Goal: Task Accomplishment & Management: Use online tool/utility

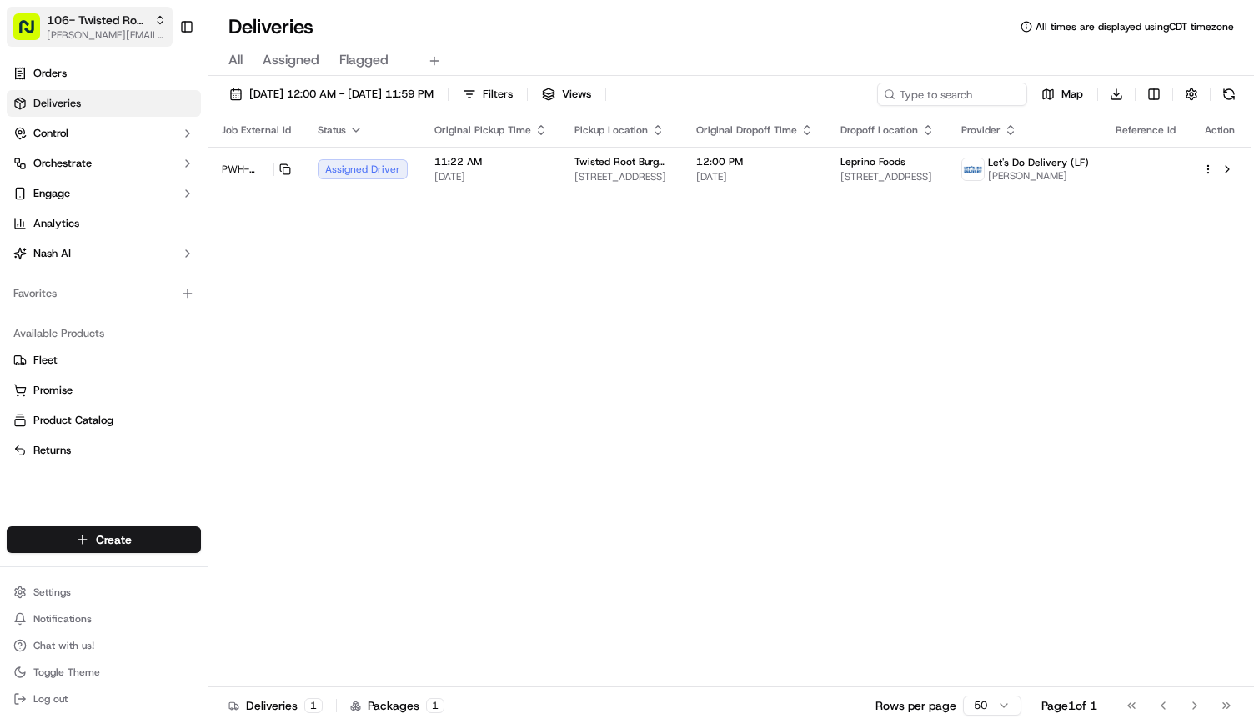
click at [117, 15] on span "106- Twisted Root Burger - Lubbock" at bounding box center [97, 20] width 101 height 17
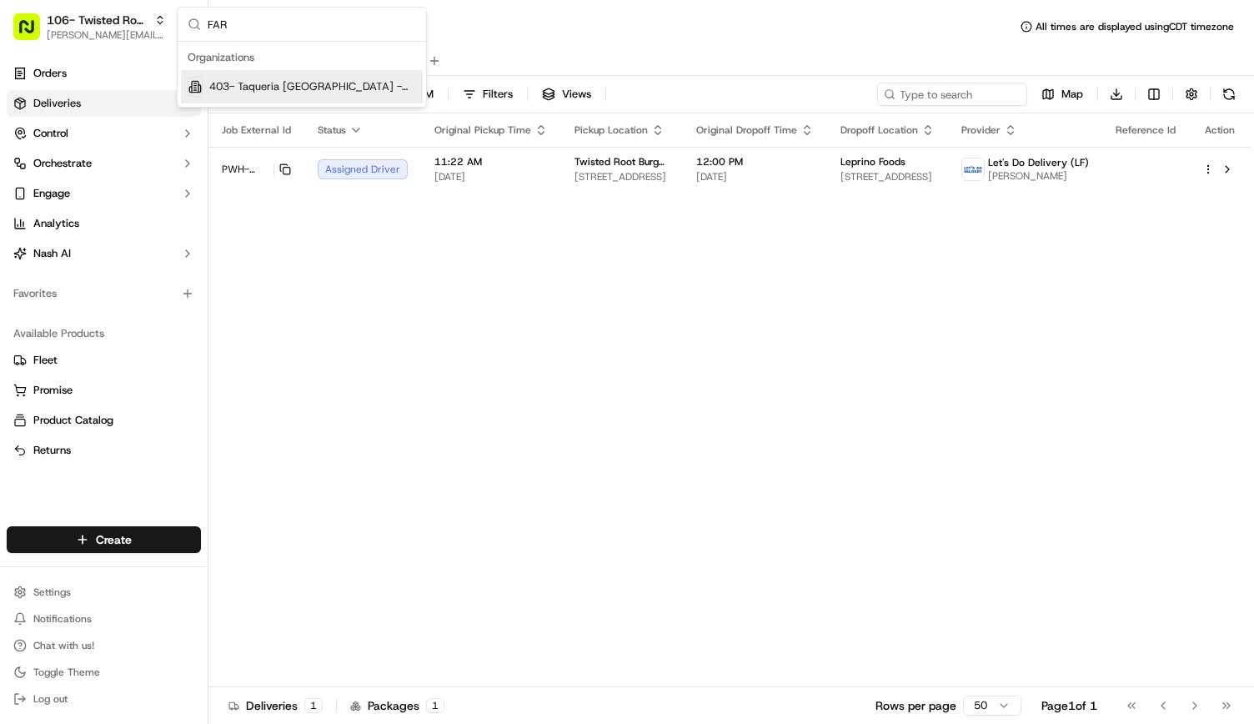
type input "FAR"
click at [229, 83] on span "403- Taqueria [GEOGRAPHIC_DATA] - [GEOGRAPHIC_DATA]" at bounding box center [312, 86] width 207 height 15
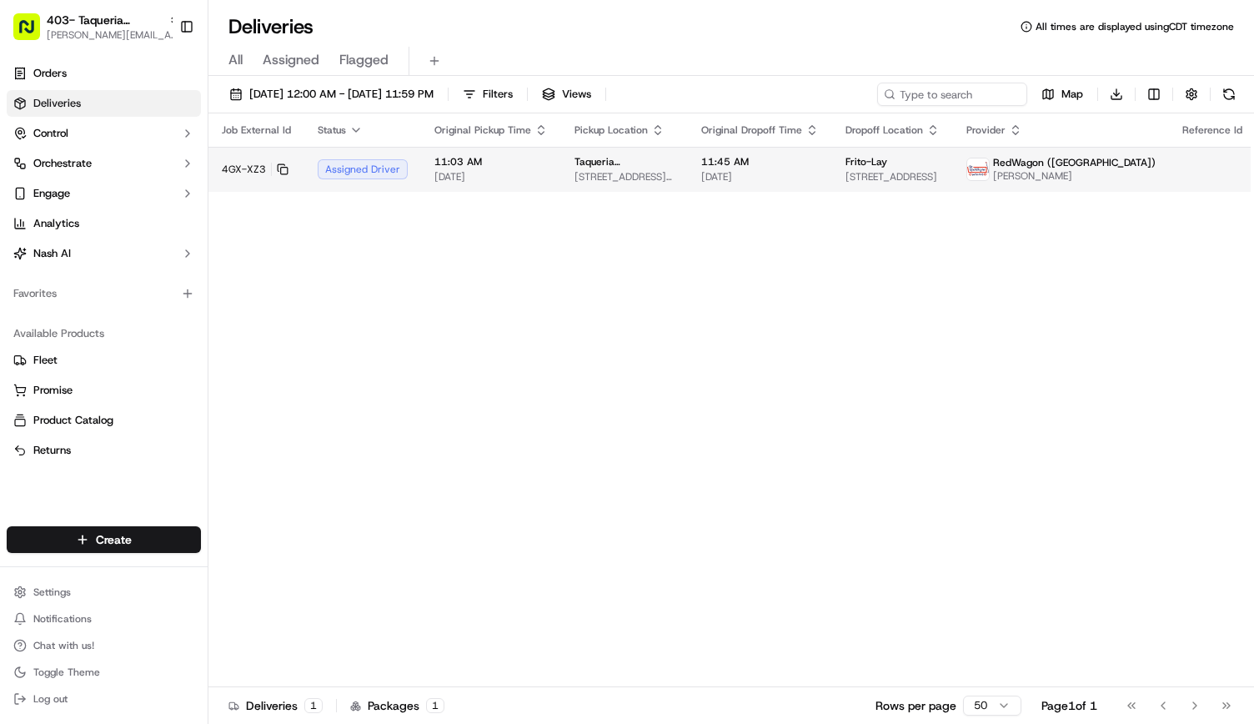
click at [626, 173] on div "Taqueria La Ventana | Dallas Farmers Market 920 S Harwood St, Dallas, TX 75201,…" at bounding box center [625, 169] width 100 height 28
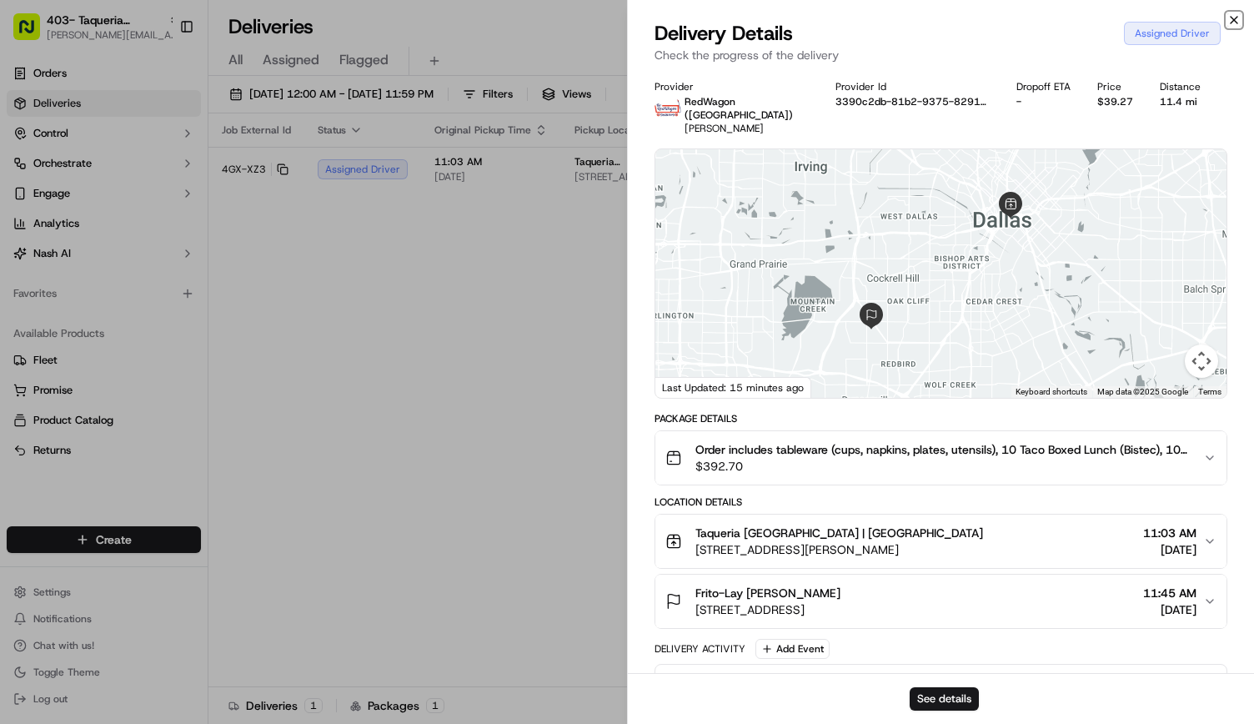
click at [1229, 19] on icon "button" at bounding box center [1234, 19] width 13 height 13
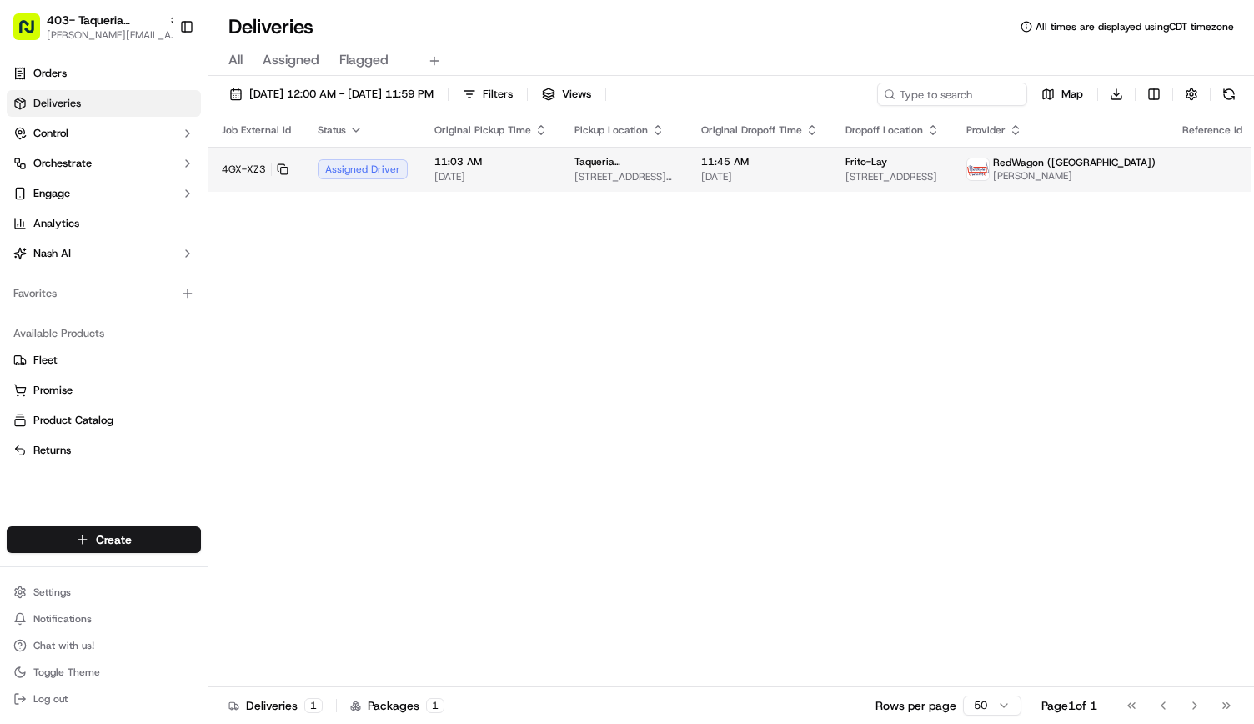
click at [108, 70] on link "Orders" at bounding box center [104, 73] width 194 height 27
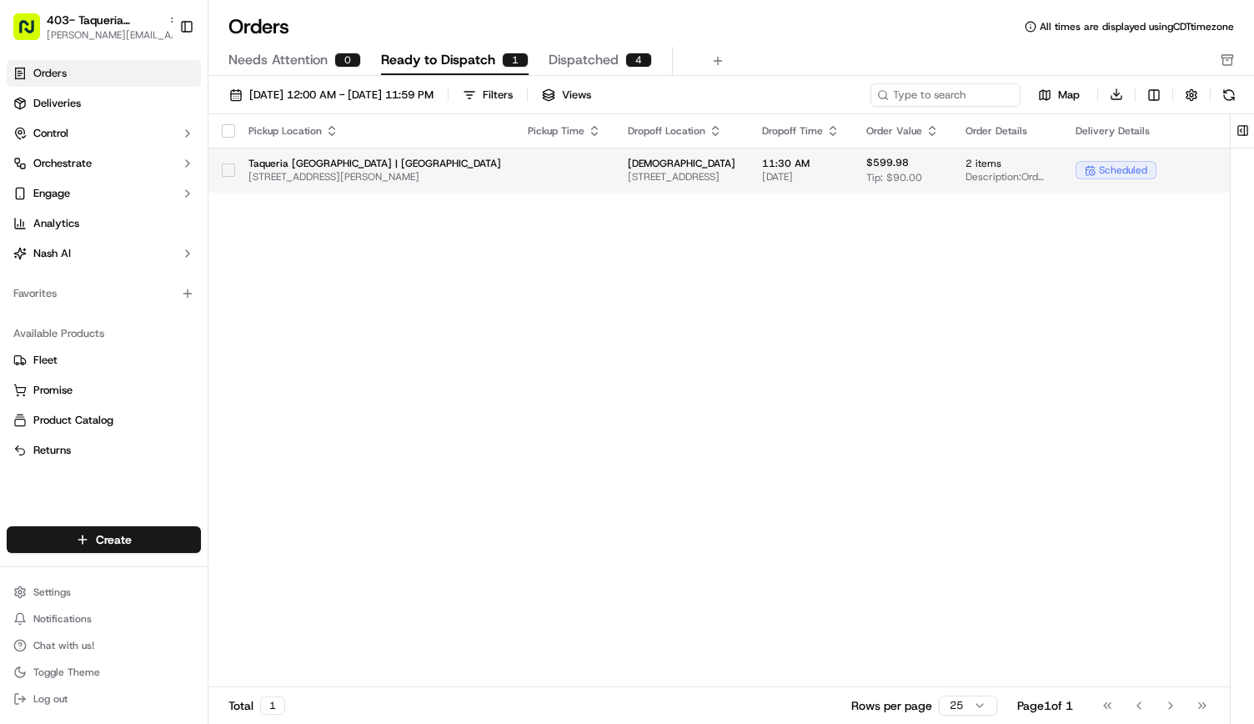
click at [229, 171] on button "button" at bounding box center [228, 169] width 13 height 13
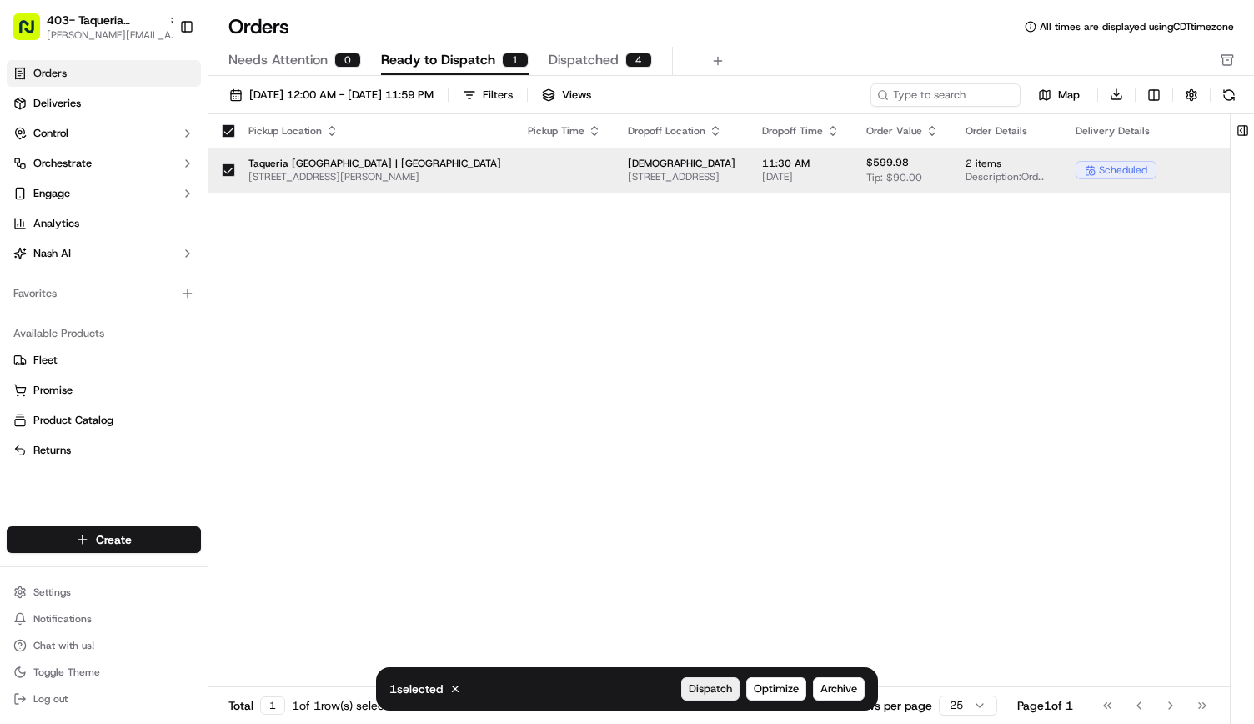
click at [720, 688] on span "Dispatch" at bounding box center [710, 688] width 43 height 15
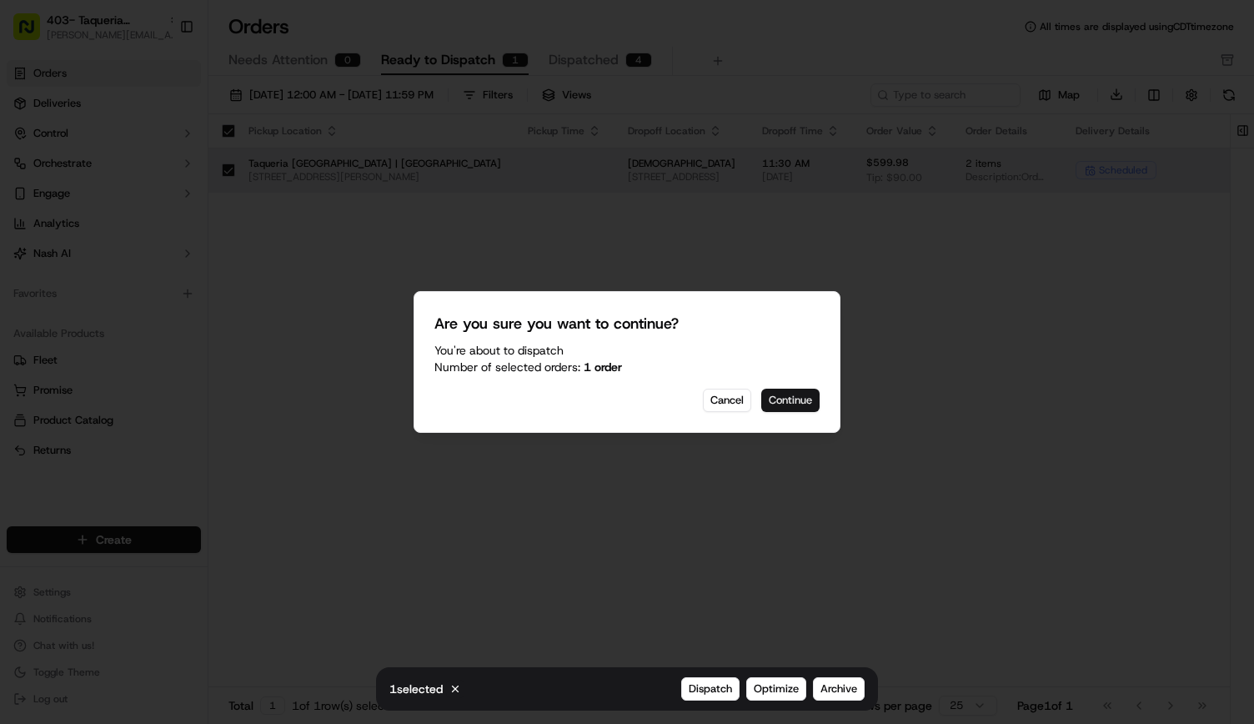
click at [786, 398] on button "Continue" at bounding box center [790, 400] width 58 height 23
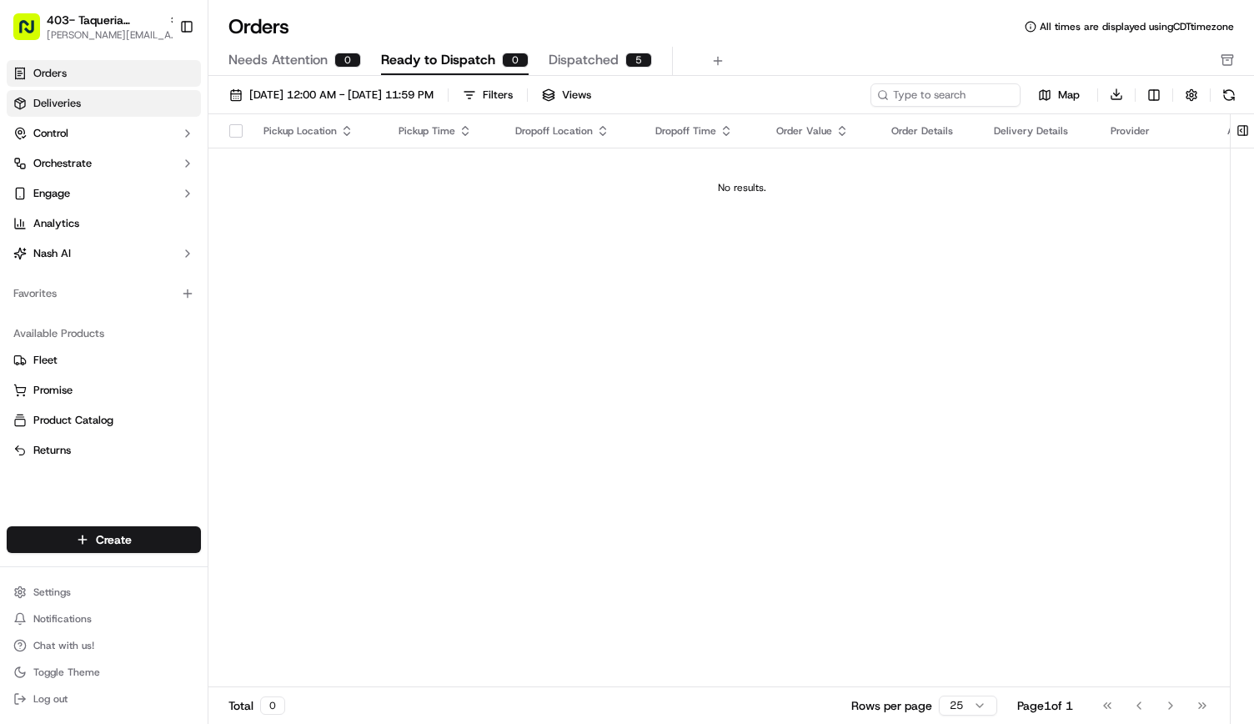
click at [74, 101] on span "Deliveries" at bounding box center [57, 103] width 48 height 15
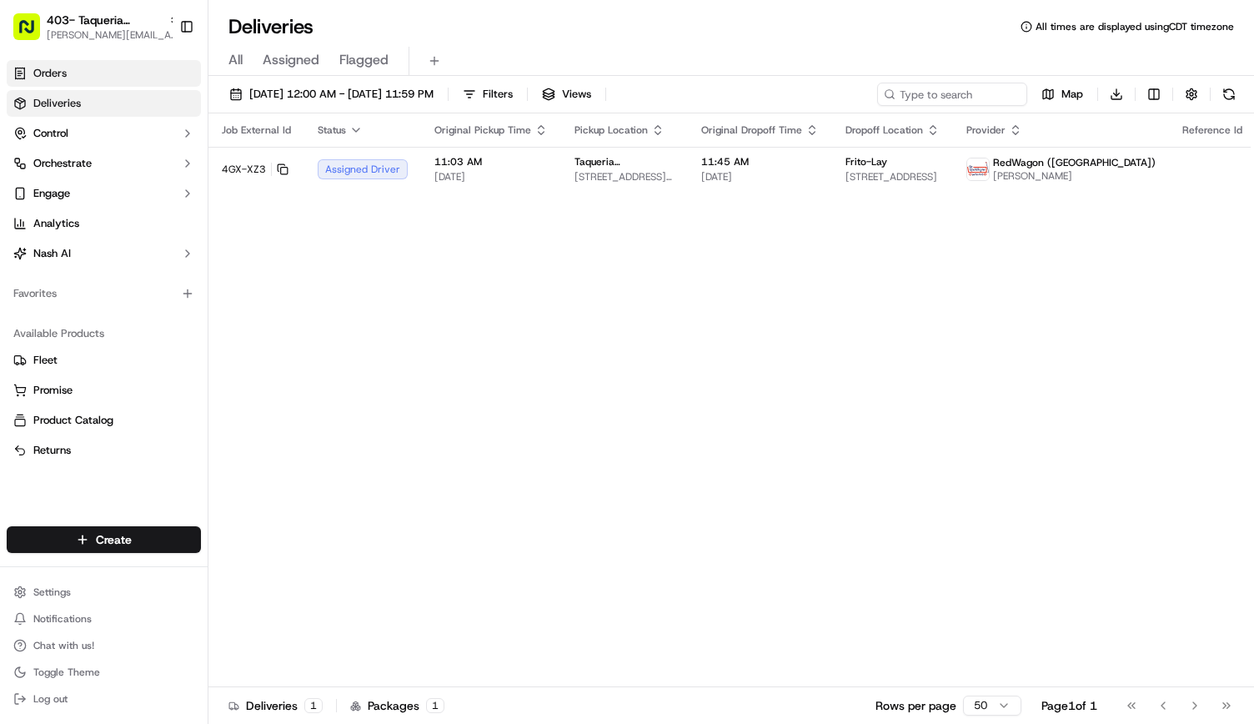
click at [118, 72] on link "Orders" at bounding box center [104, 73] width 194 height 27
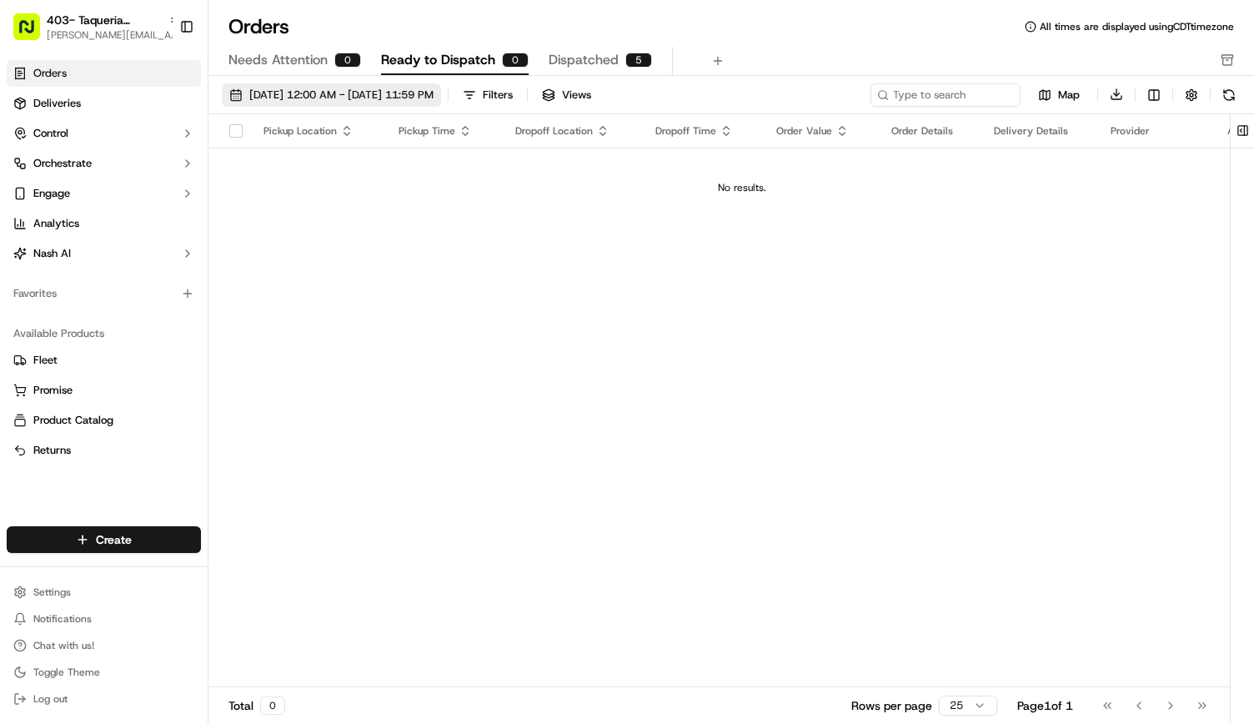
click at [260, 103] on button "09/01/2025 12:00 AM - 09/30/2025 11:59 PM" at bounding box center [331, 94] width 219 height 23
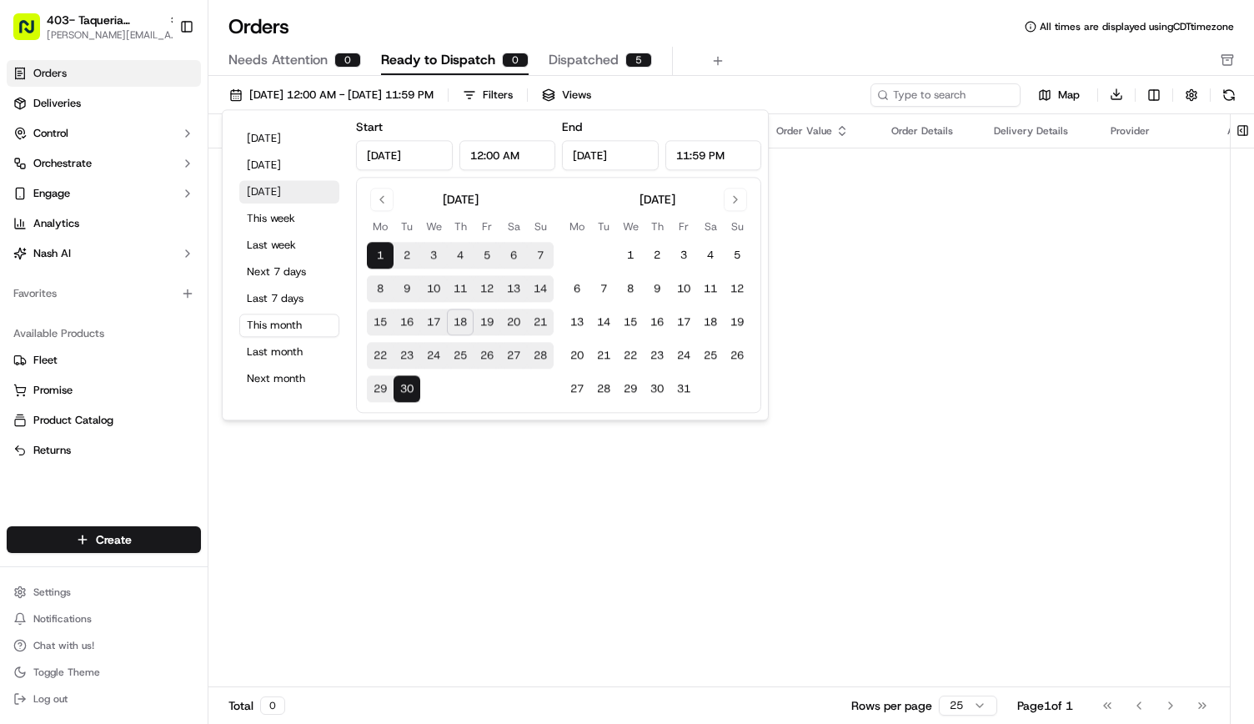
click at [289, 191] on button "Tomorrow" at bounding box center [289, 191] width 100 height 23
type input "Sep 19, 2025"
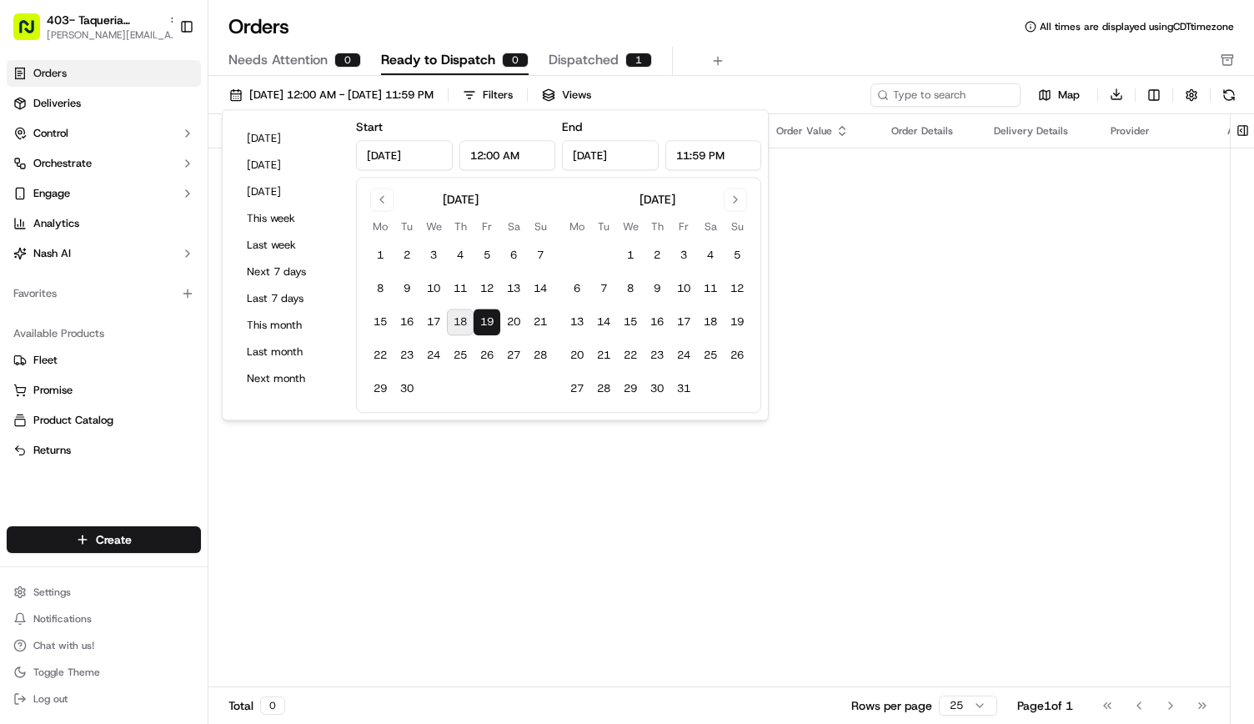
click at [412, 10] on div "Orders All times are displayed using CDT timezone Needs Attention 0 Ready to Di…" at bounding box center [731, 362] width 1046 height 724
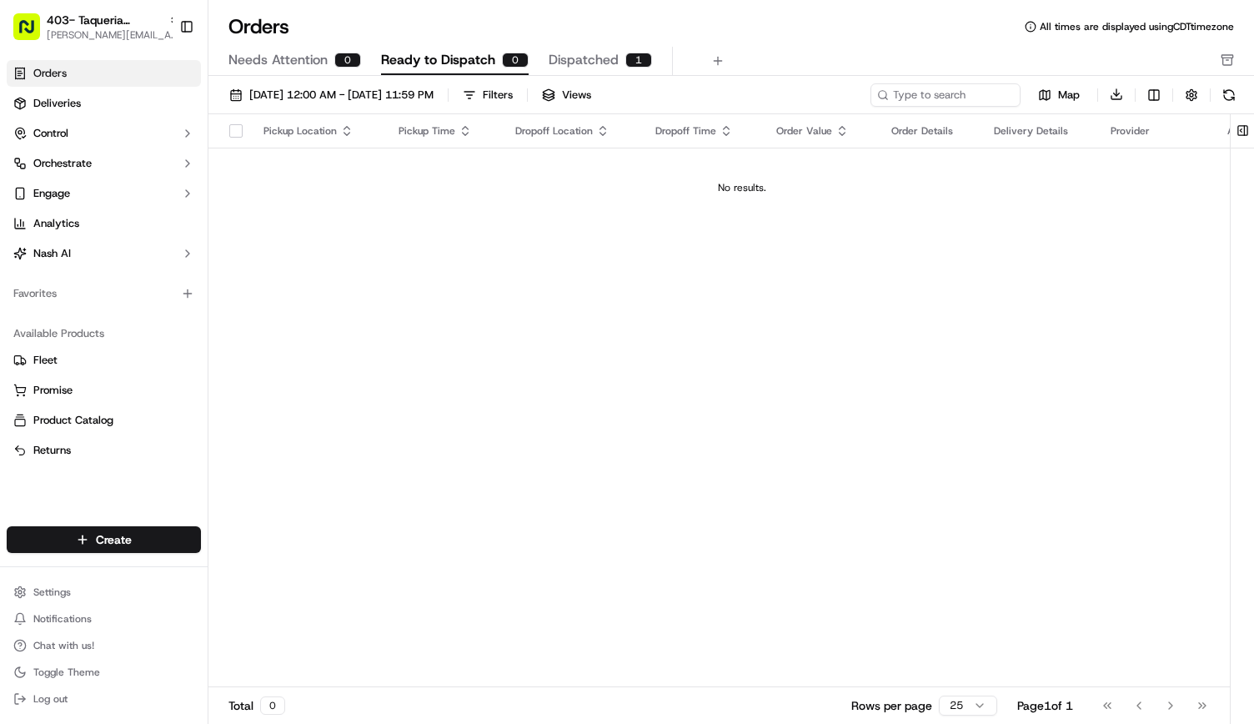
click at [576, 71] on button "Dispatched 1" at bounding box center [600, 61] width 103 height 28
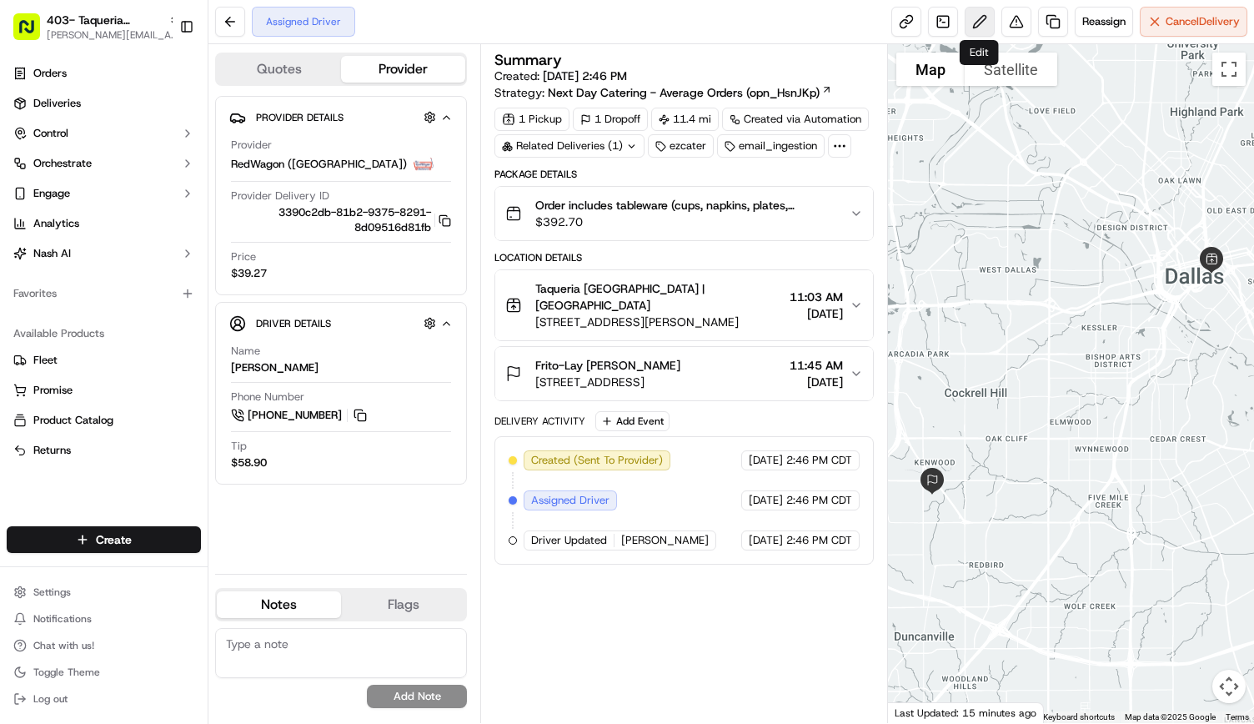
click at [981, 23] on button at bounding box center [980, 22] width 30 height 30
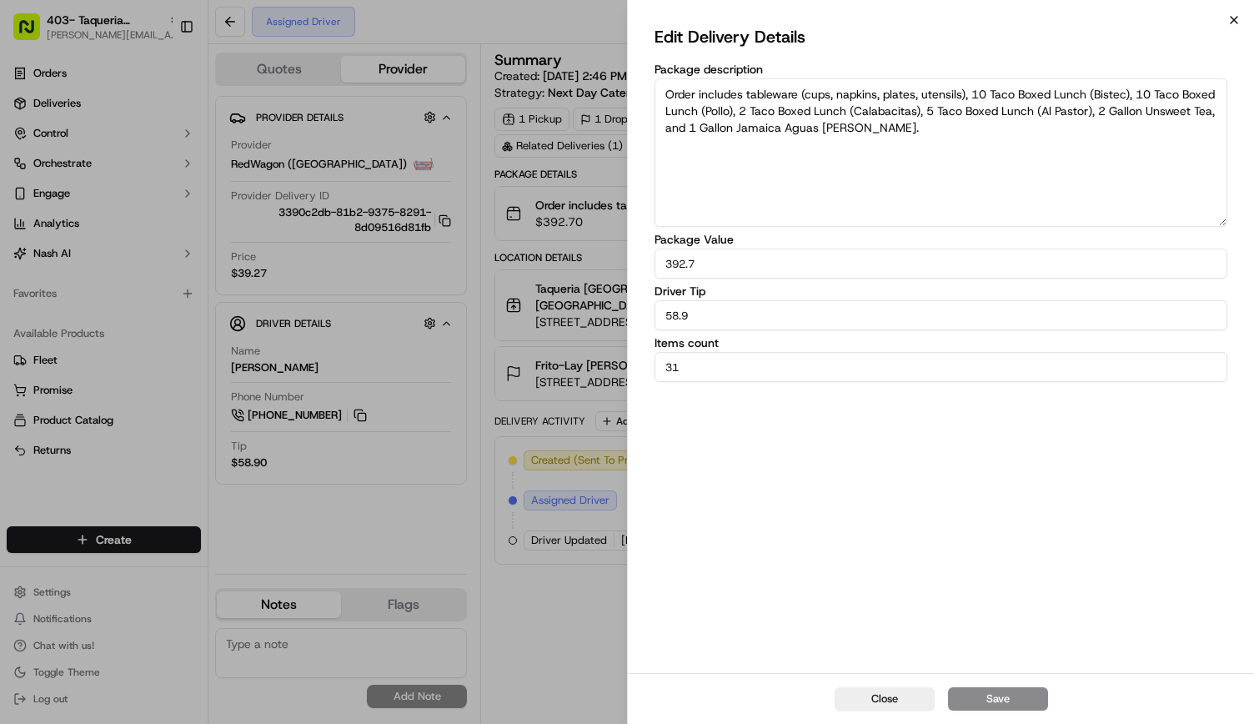
click at [1237, 17] on icon "button" at bounding box center [1234, 20] width 7 height 7
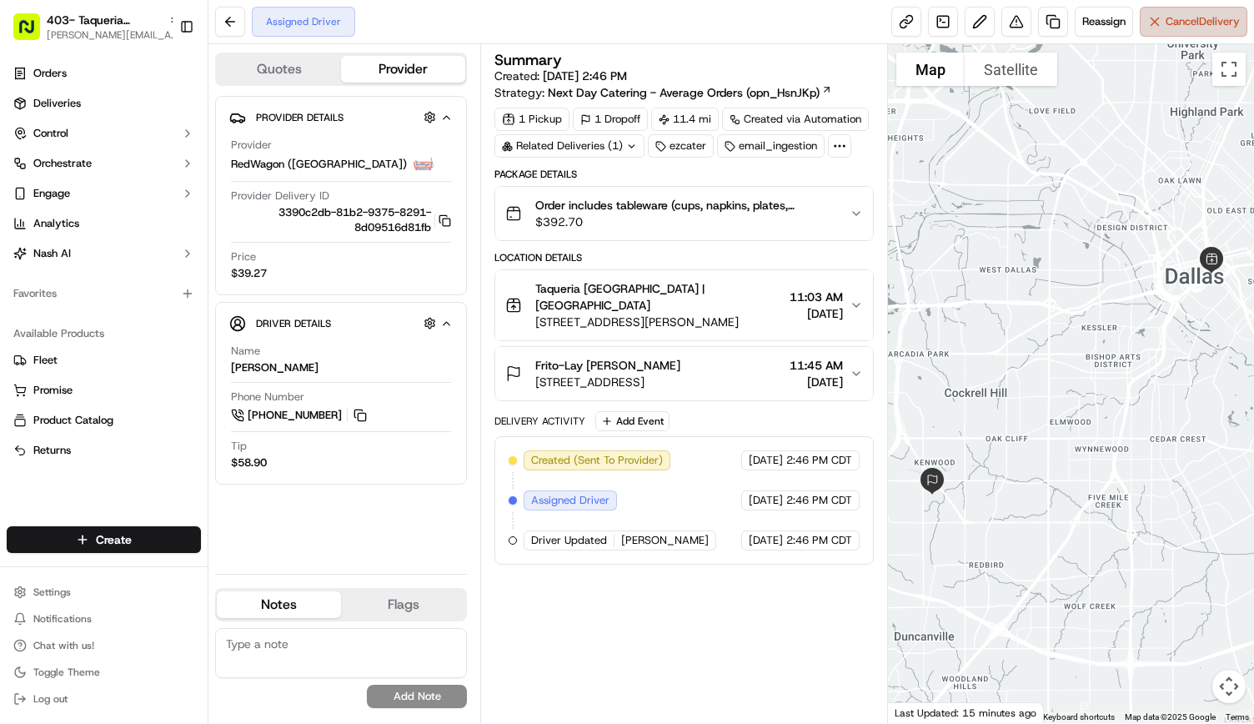
click at [1177, 21] on span "Cancel Delivery" at bounding box center [1203, 21] width 74 height 15
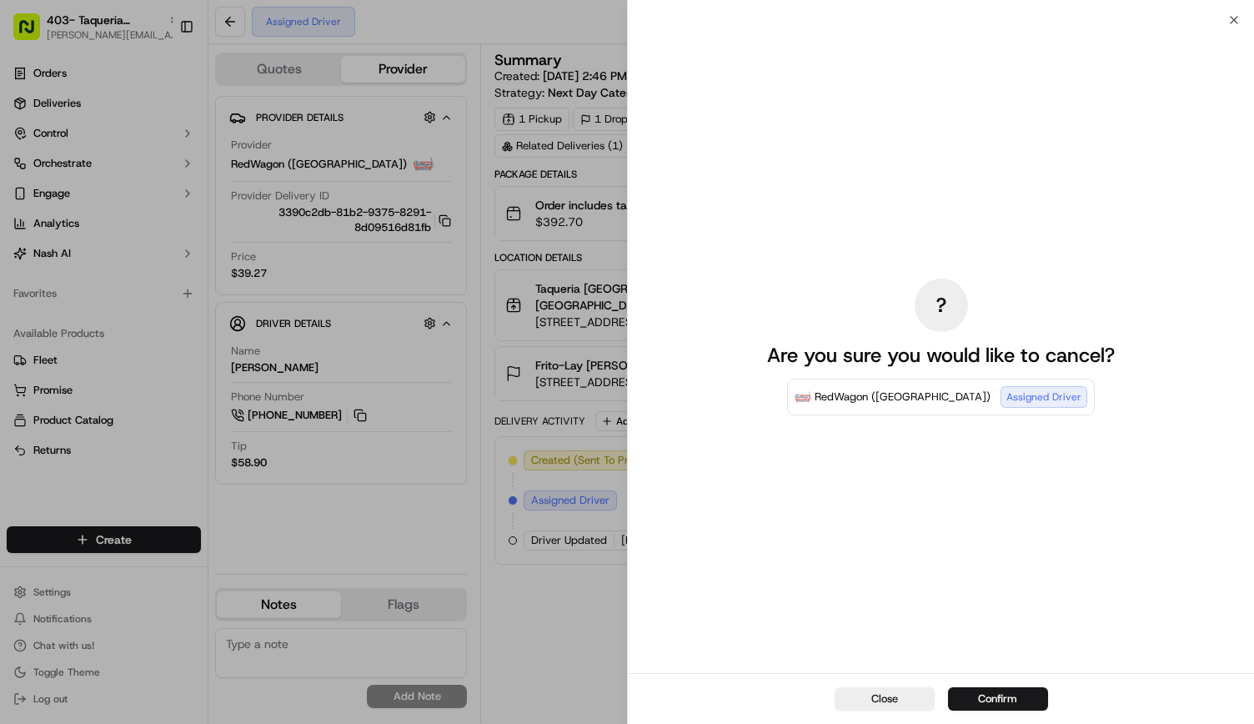
click at [897, 683] on div "Close Confirm" at bounding box center [941, 698] width 626 height 51
click at [881, 695] on button "Close" at bounding box center [885, 698] width 100 height 23
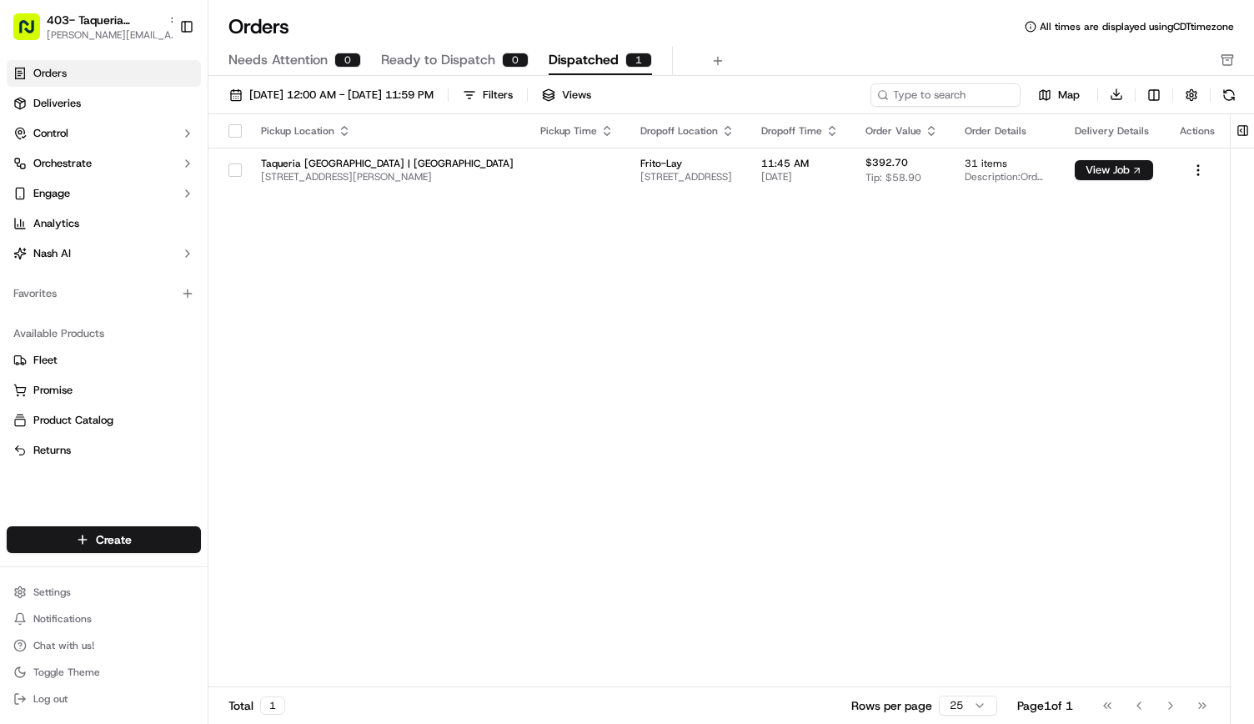
click at [410, 58] on span "Ready to Dispatch" at bounding box center [438, 60] width 114 height 20
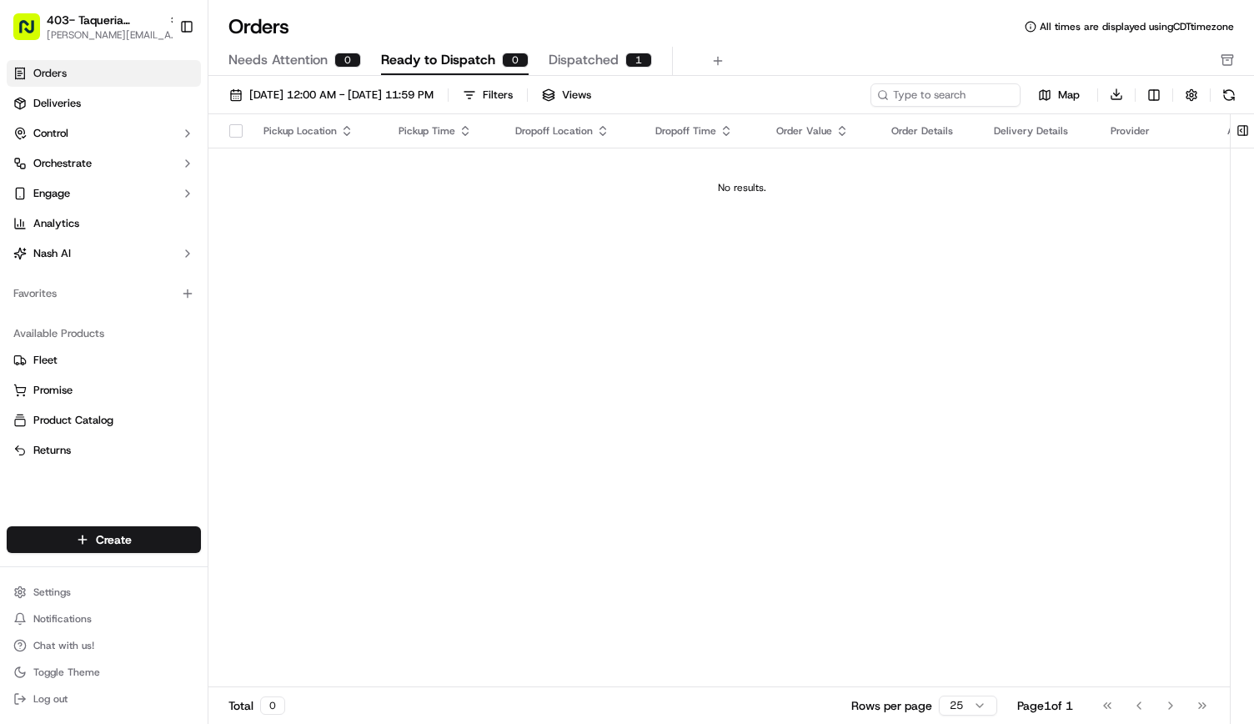
click at [545, 54] on div "Needs Attention 0 Ready to Dispatch 0 Dispatched 1" at bounding box center [719, 61] width 982 height 28
click at [562, 61] on span "Dispatched" at bounding box center [584, 60] width 70 height 20
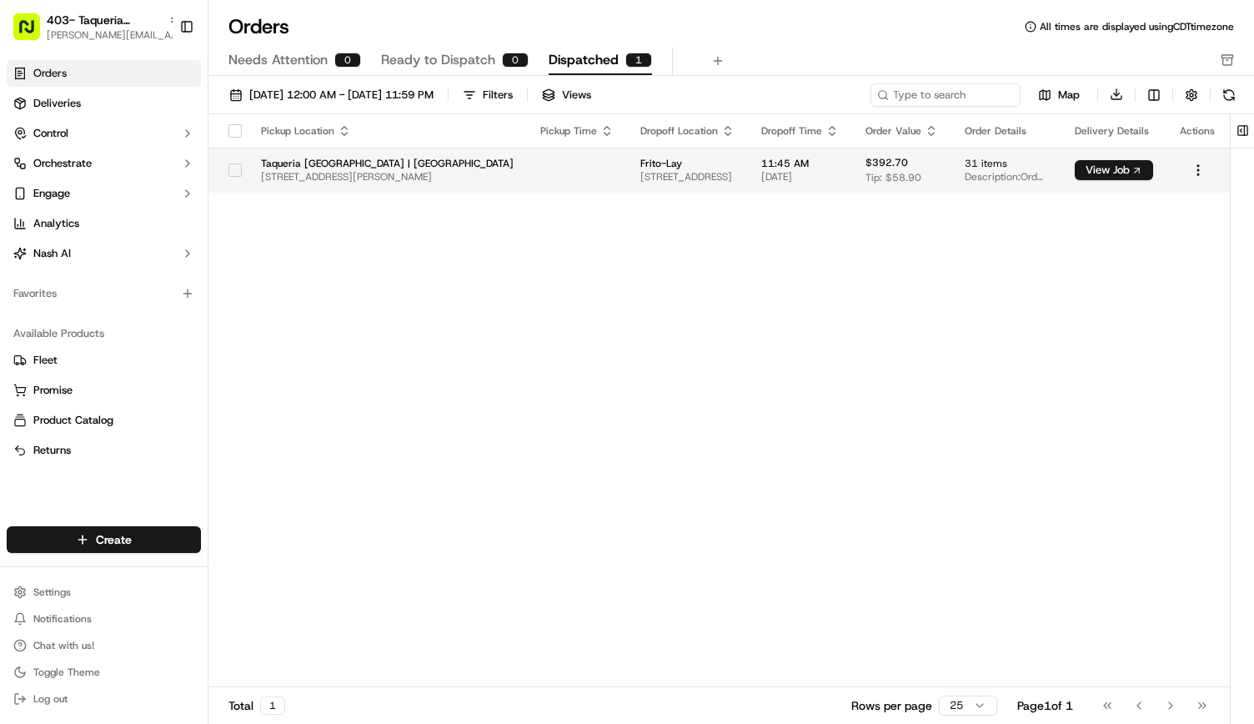
click at [640, 165] on span "Frito-Lay" at bounding box center [687, 163] width 94 height 13
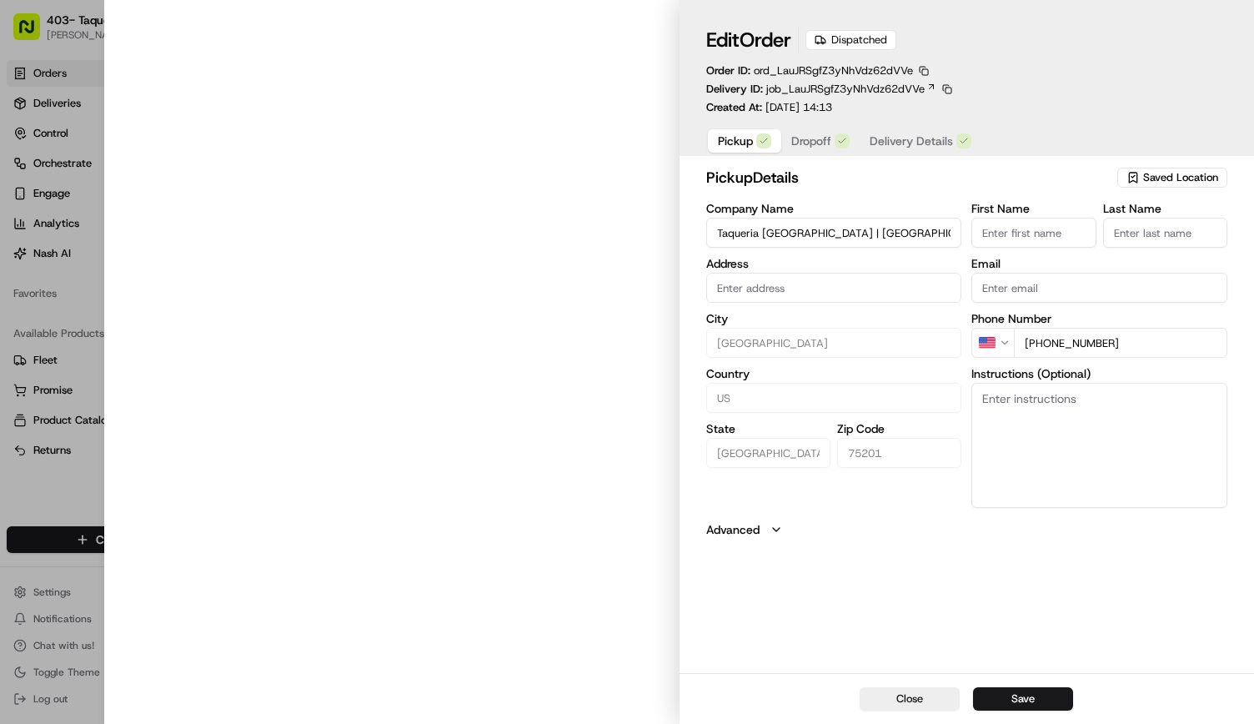
type input "Farmers Market, 920 S Harwood St, Suite 140, Dallas, TX 75201, USA"
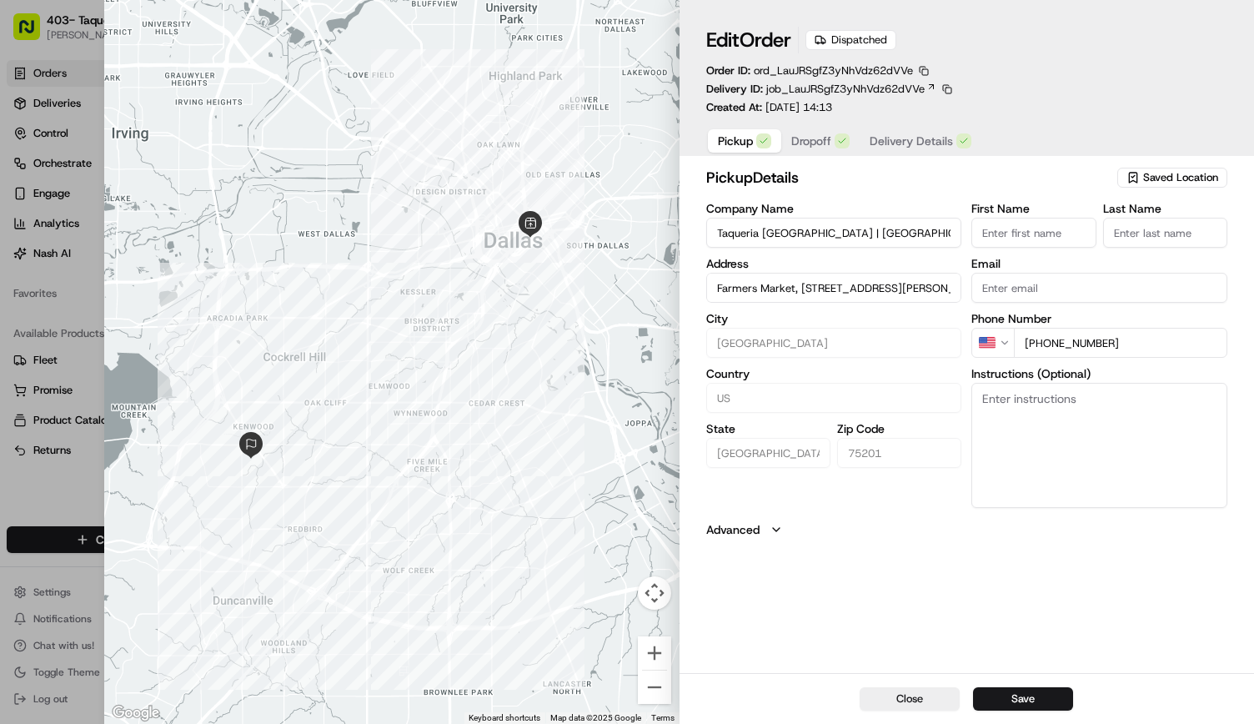
click at [905, 146] on span "Delivery Details" at bounding box center [911, 141] width 83 height 17
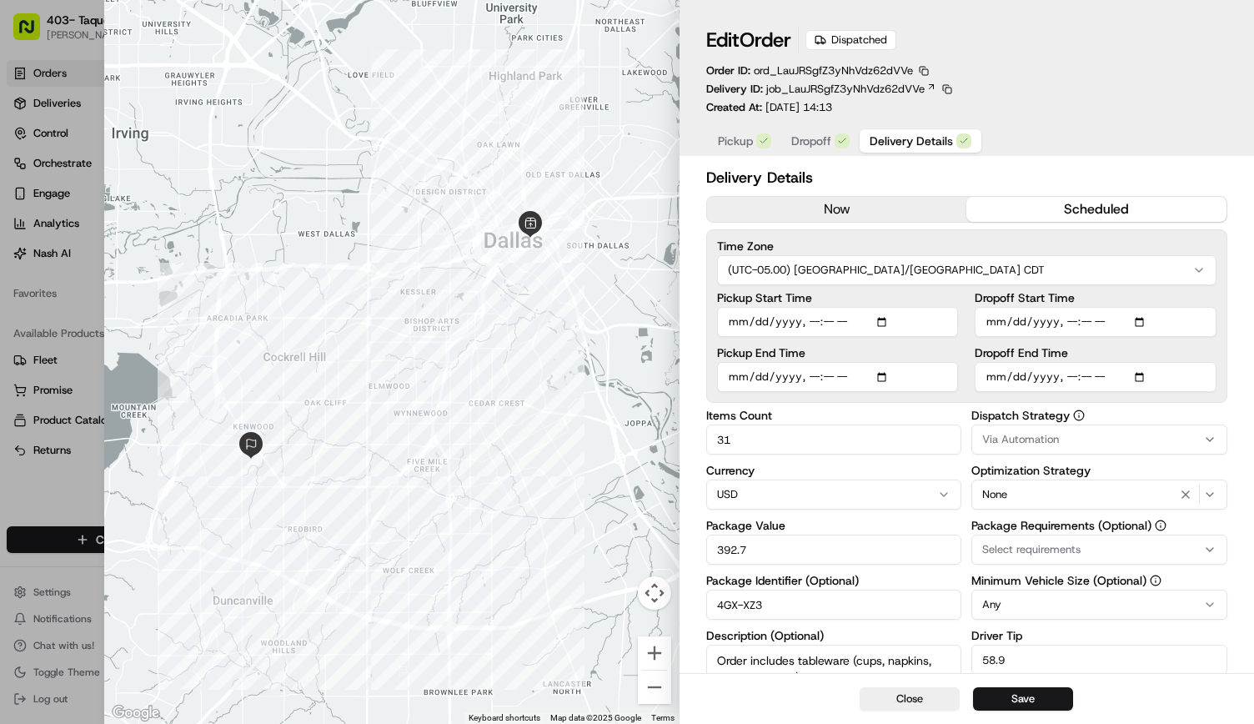
click at [806, 145] on span "Dropoff" at bounding box center [811, 141] width 40 height 17
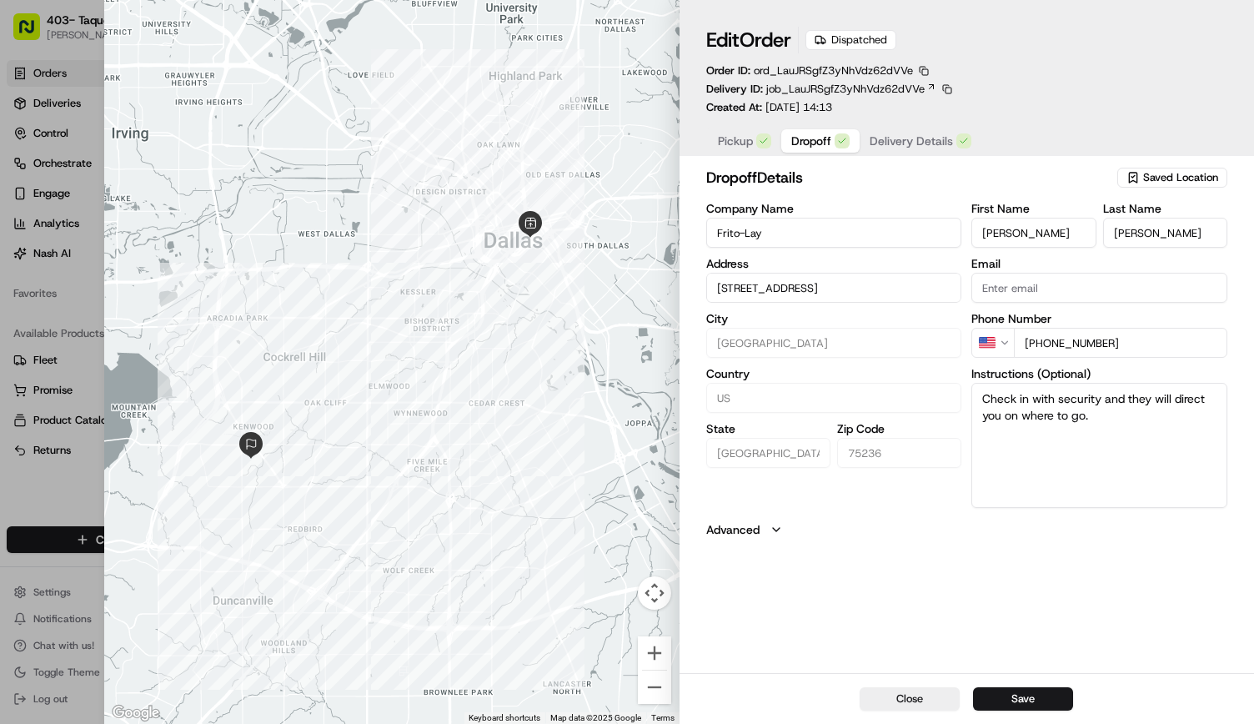
click at [795, 289] on input "3548 Duncanville Rd Dallas, TX 75236" at bounding box center [834, 288] width 256 height 30
click at [809, 291] on input "3548 Duncanville Rd Dallas, TX 75236" at bounding box center [834, 288] width 256 height 30
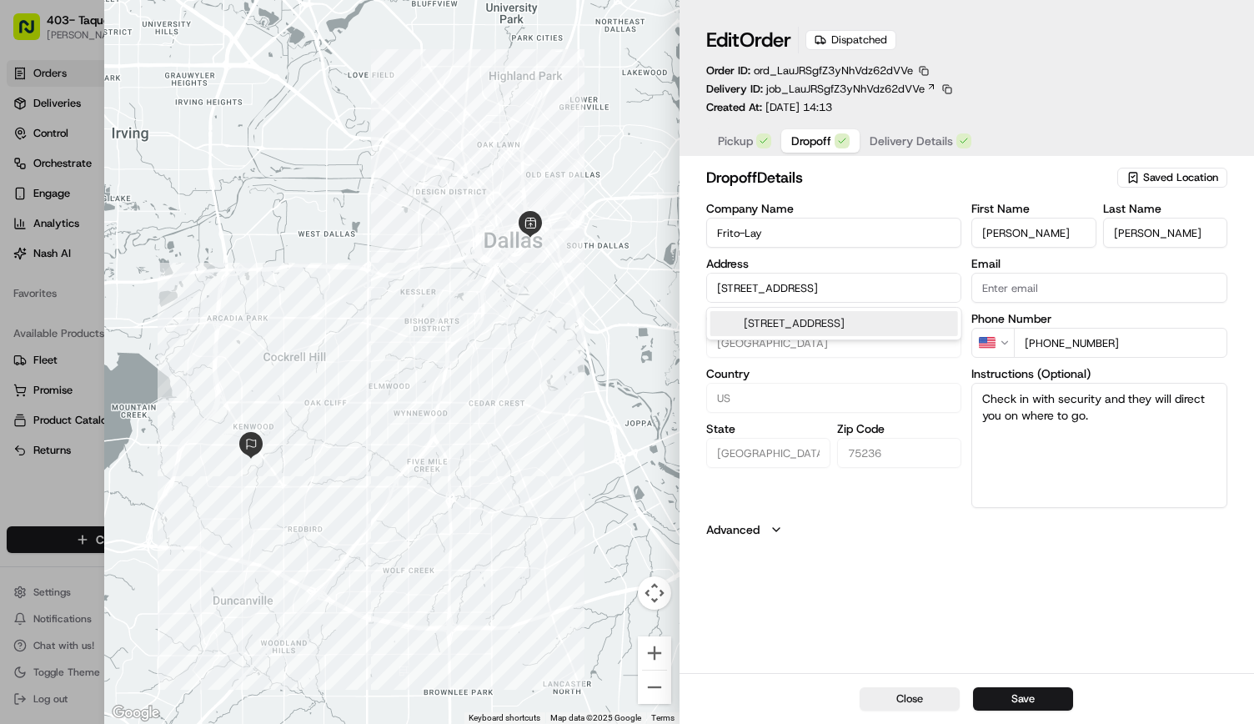
click at [809, 291] on input "3548 Duncanville Rd Dallas, TX 75236" at bounding box center [834, 288] width 256 height 30
paste input "[STREET_ADDRESS]"
click at [811, 324] on div "[STREET_ADDRESS]" at bounding box center [834, 323] width 248 height 25
type input "[STREET_ADDRESS]"
type input "[GEOGRAPHIC_DATA]"
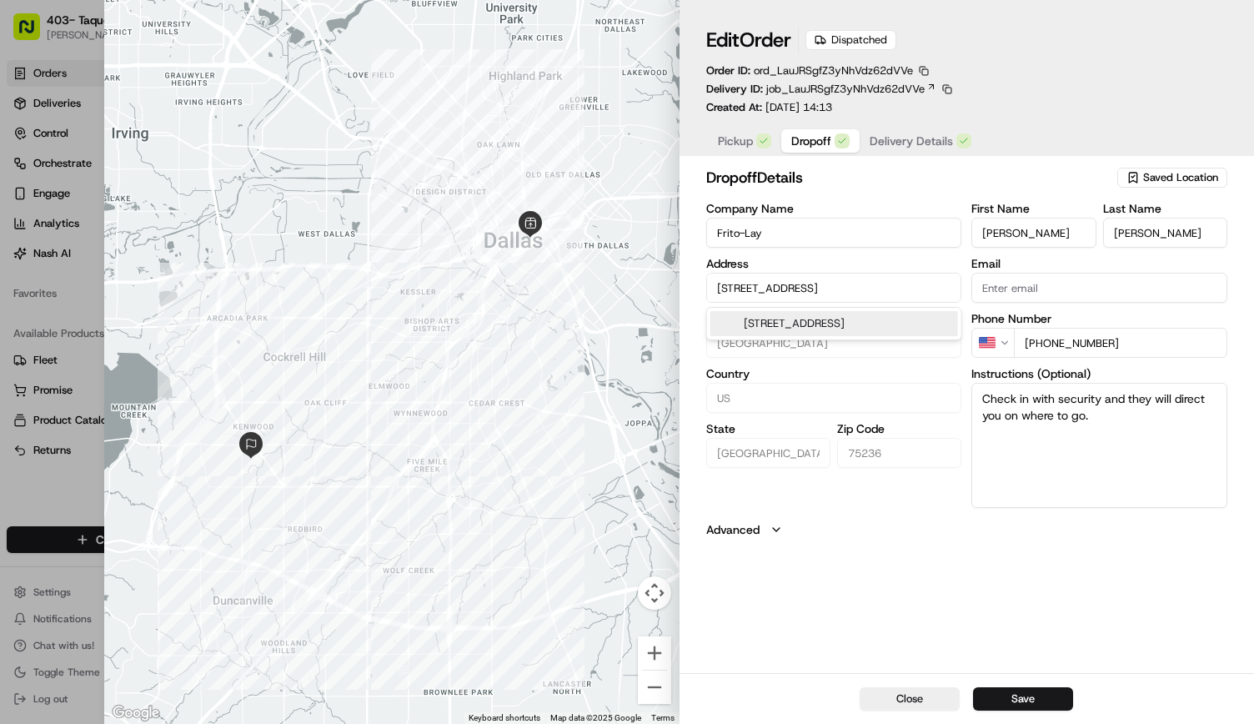
type input "75247"
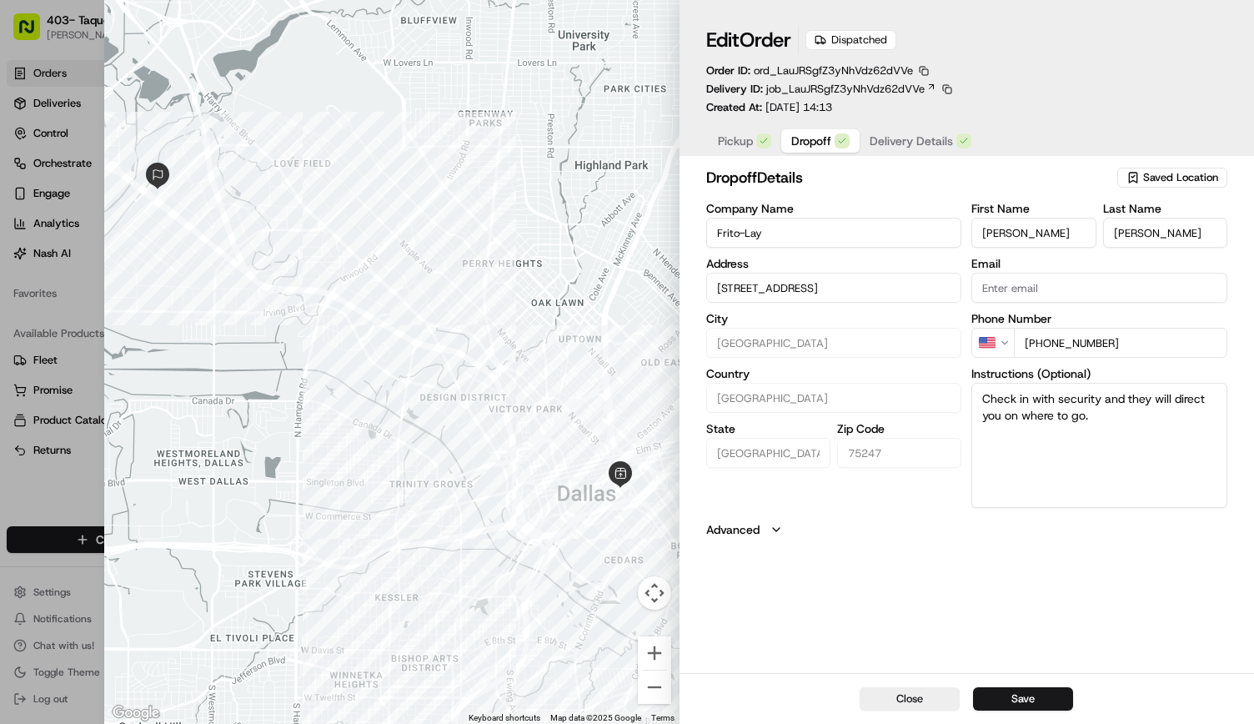
type input "[STREET_ADDRESS]"
click at [1035, 695] on button "Save" at bounding box center [1023, 698] width 100 height 23
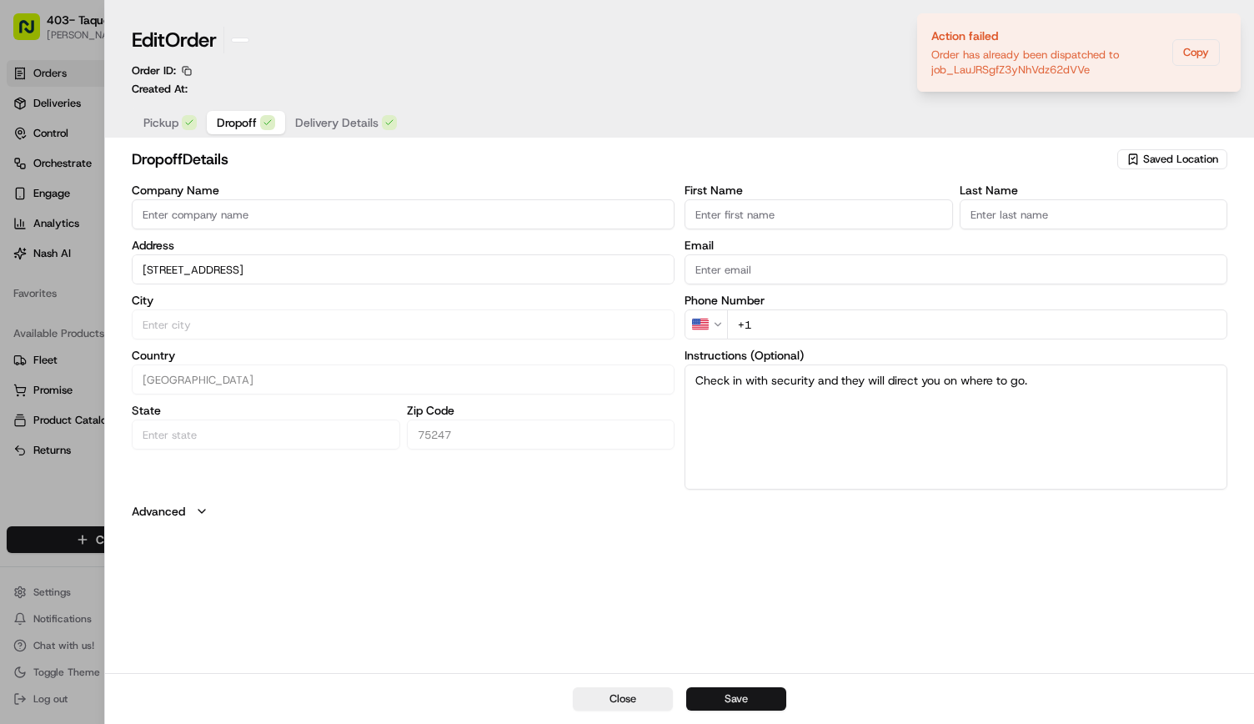
type input "+1"
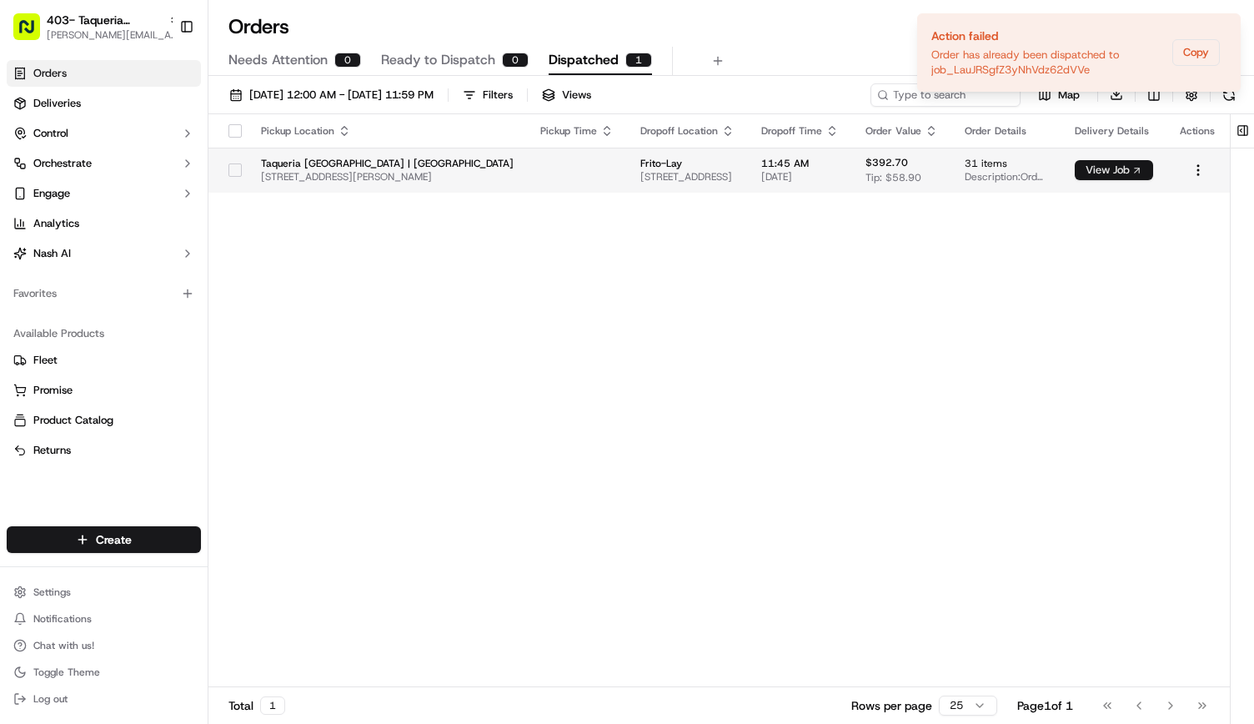
click at [1136, 165] on button "View Job" at bounding box center [1114, 170] width 78 height 20
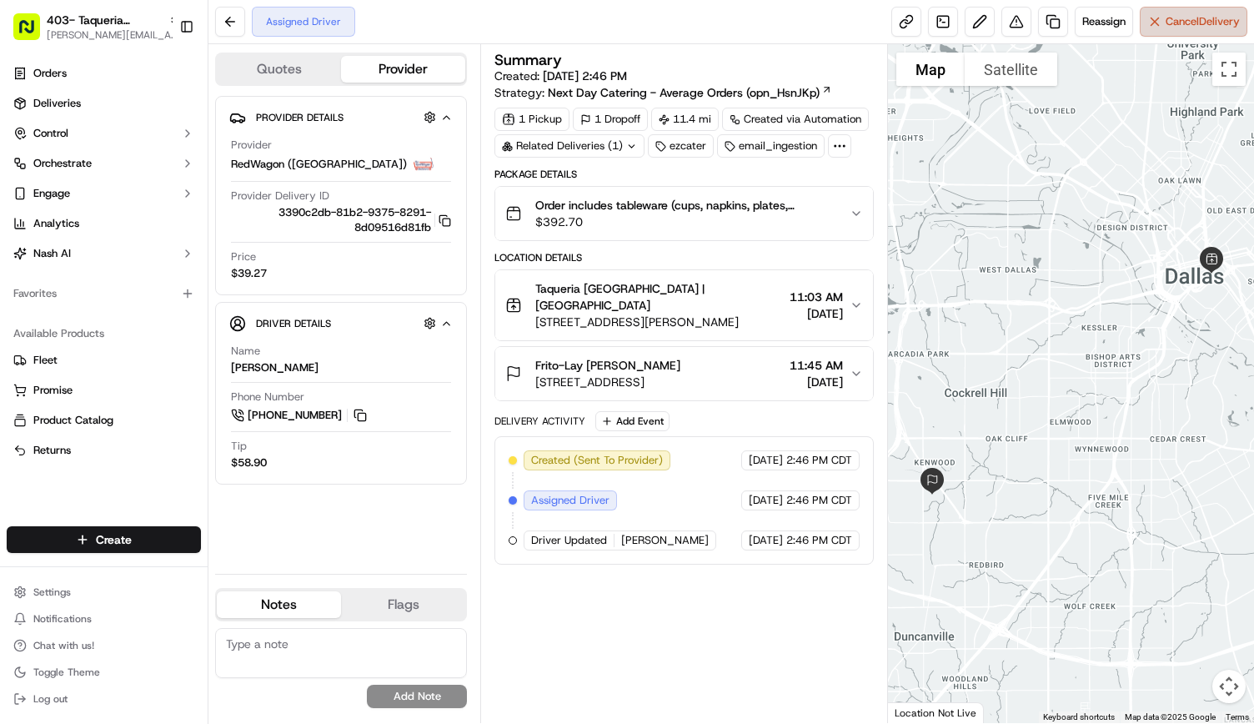
click at [1176, 18] on span "Cancel Delivery" at bounding box center [1203, 21] width 74 height 15
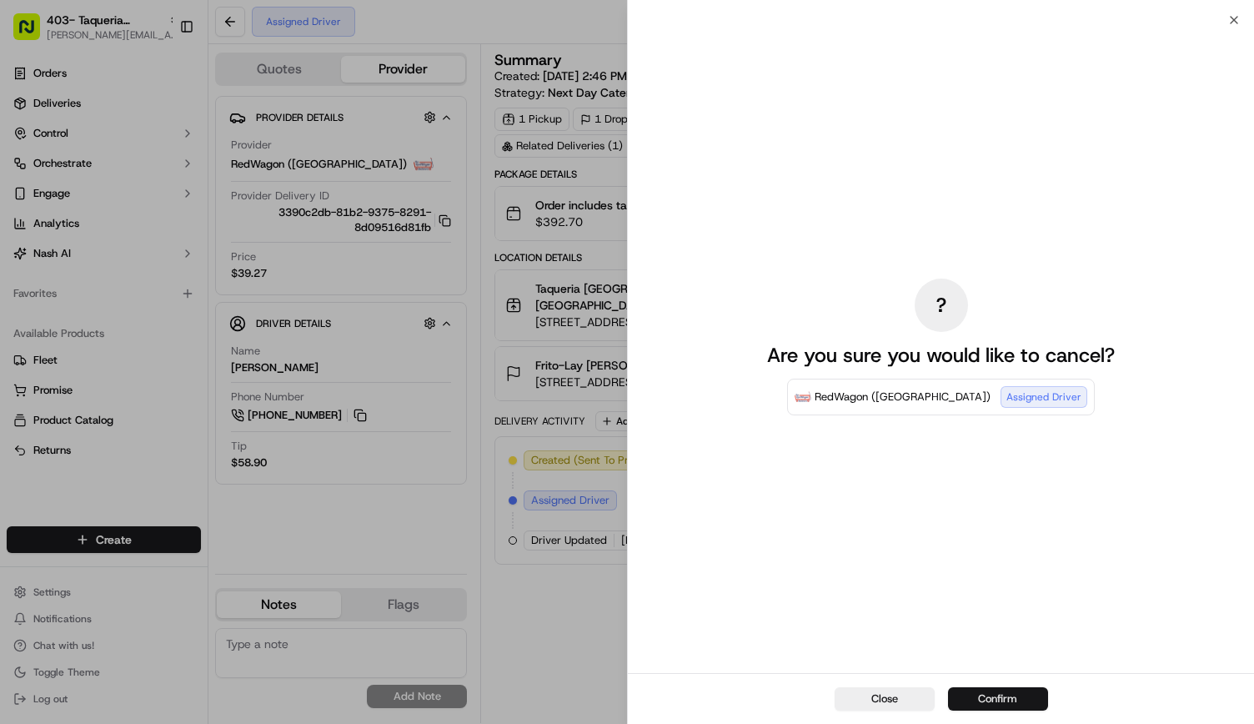
click at [1002, 695] on button "Confirm" at bounding box center [998, 698] width 100 height 23
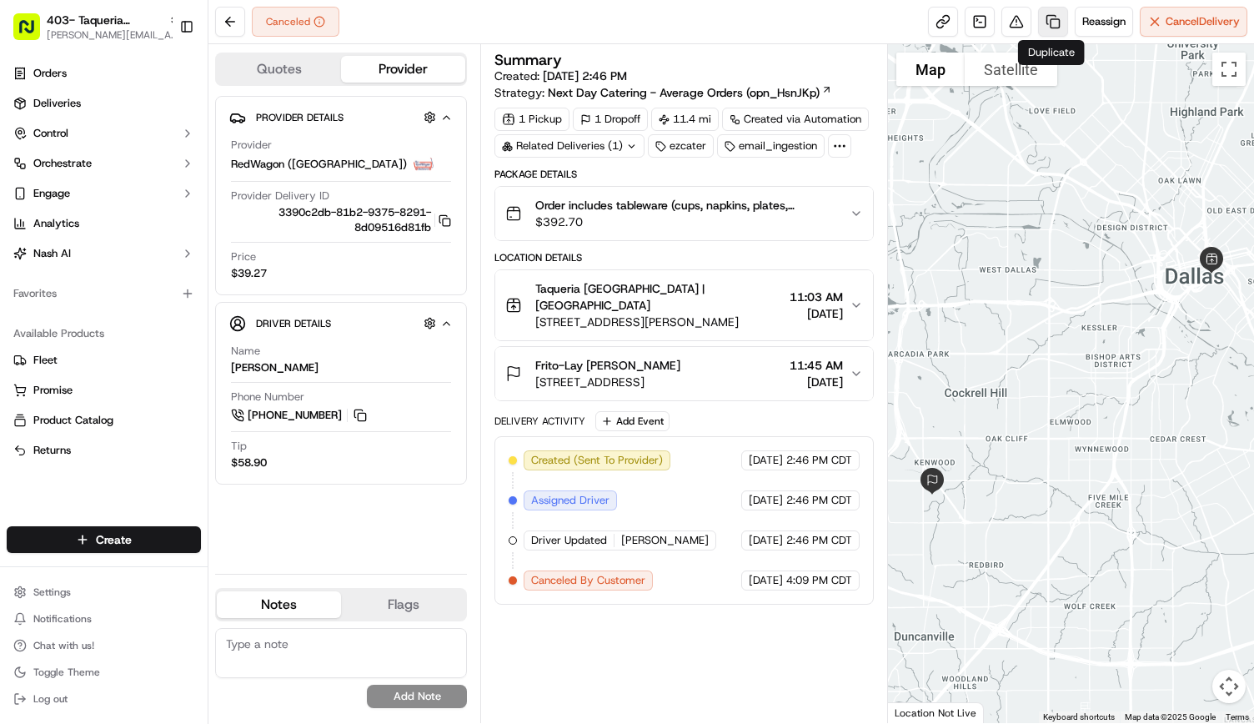
click at [1054, 18] on link at bounding box center [1053, 22] width 30 height 30
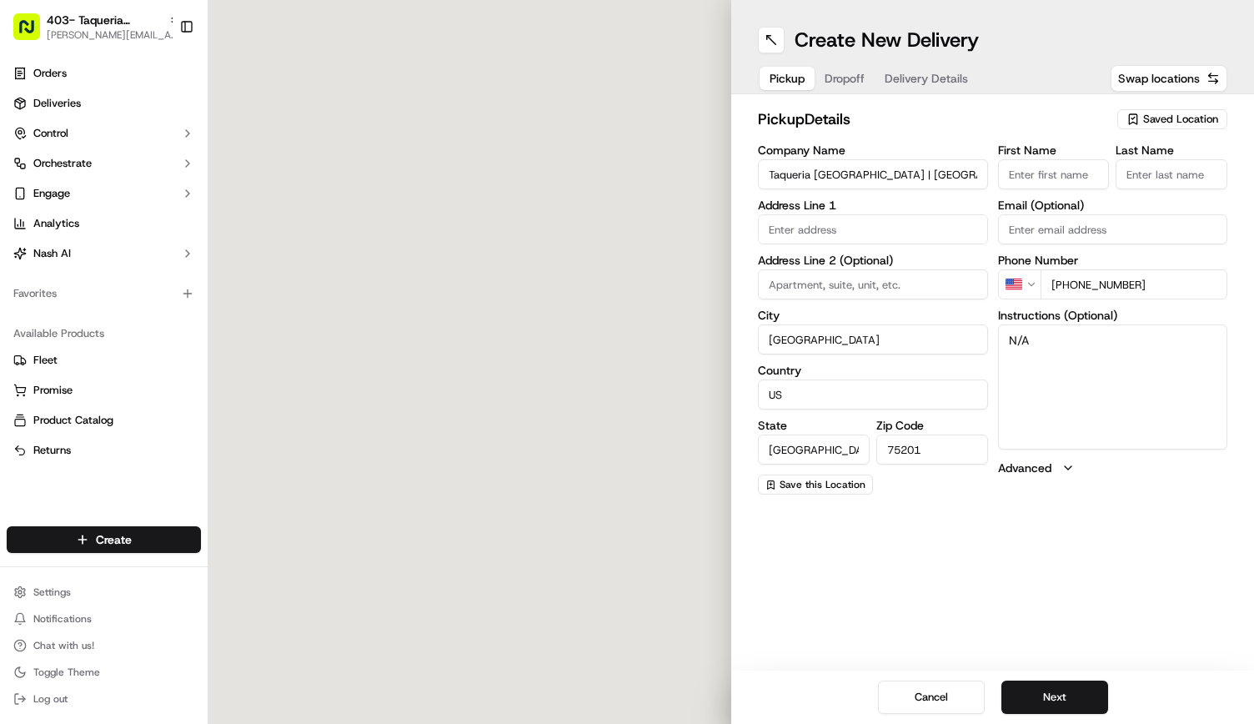
type input "[STREET_ADDRESS][PERSON_NAME]"
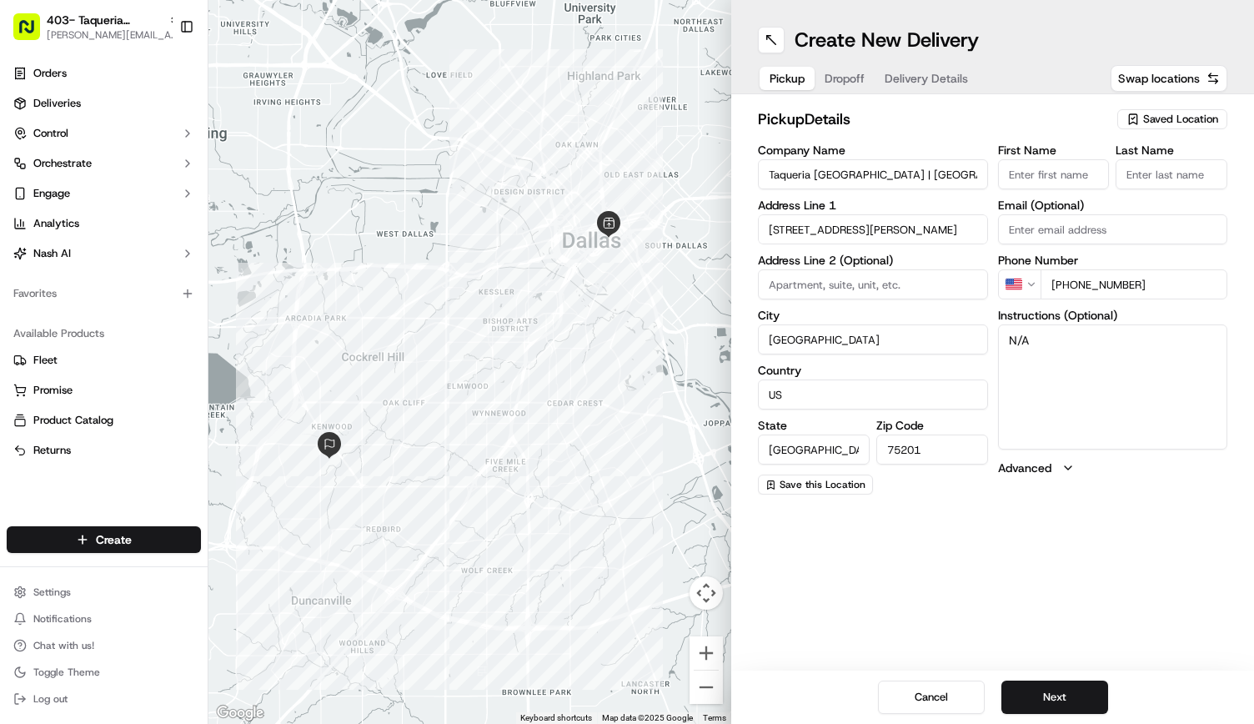
click at [856, 74] on span "Dropoff" at bounding box center [845, 78] width 40 height 17
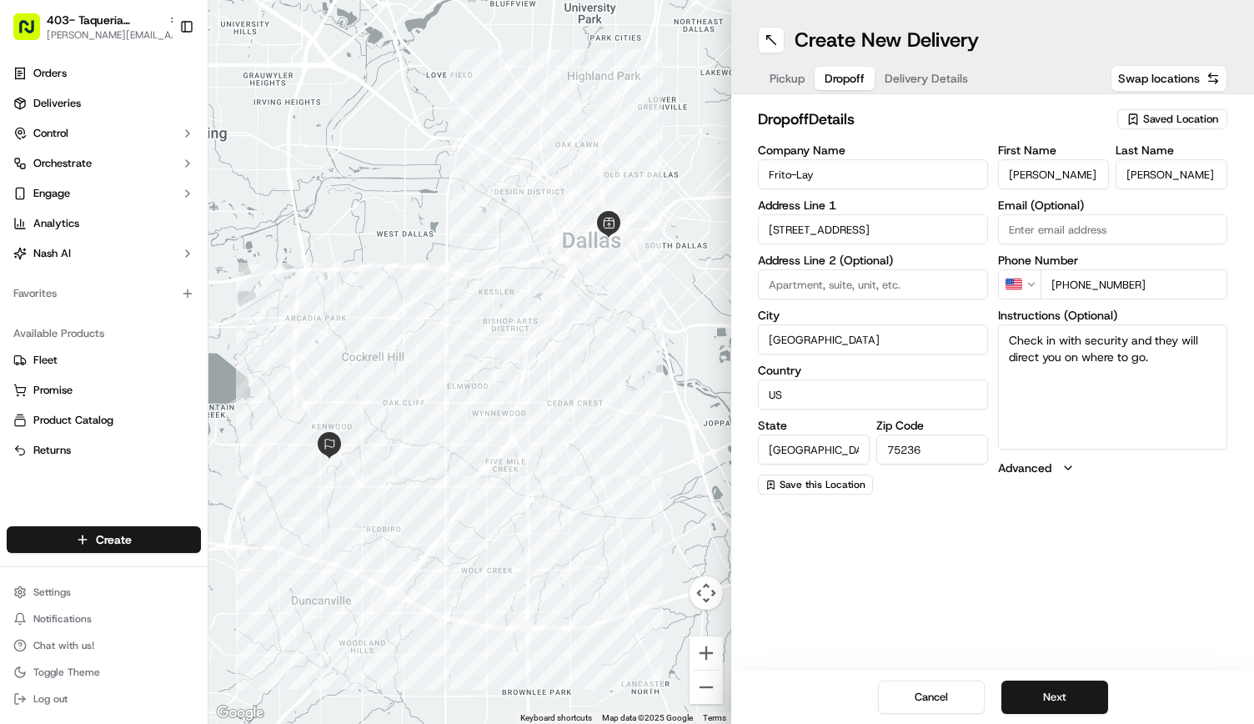
click at [834, 231] on input "[STREET_ADDRESS]" at bounding box center [873, 229] width 230 height 30
paste input "[STREET_ADDRESS]"
click at [891, 259] on div "[STREET_ADDRESS]" at bounding box center [873, 264] width 222 height 25
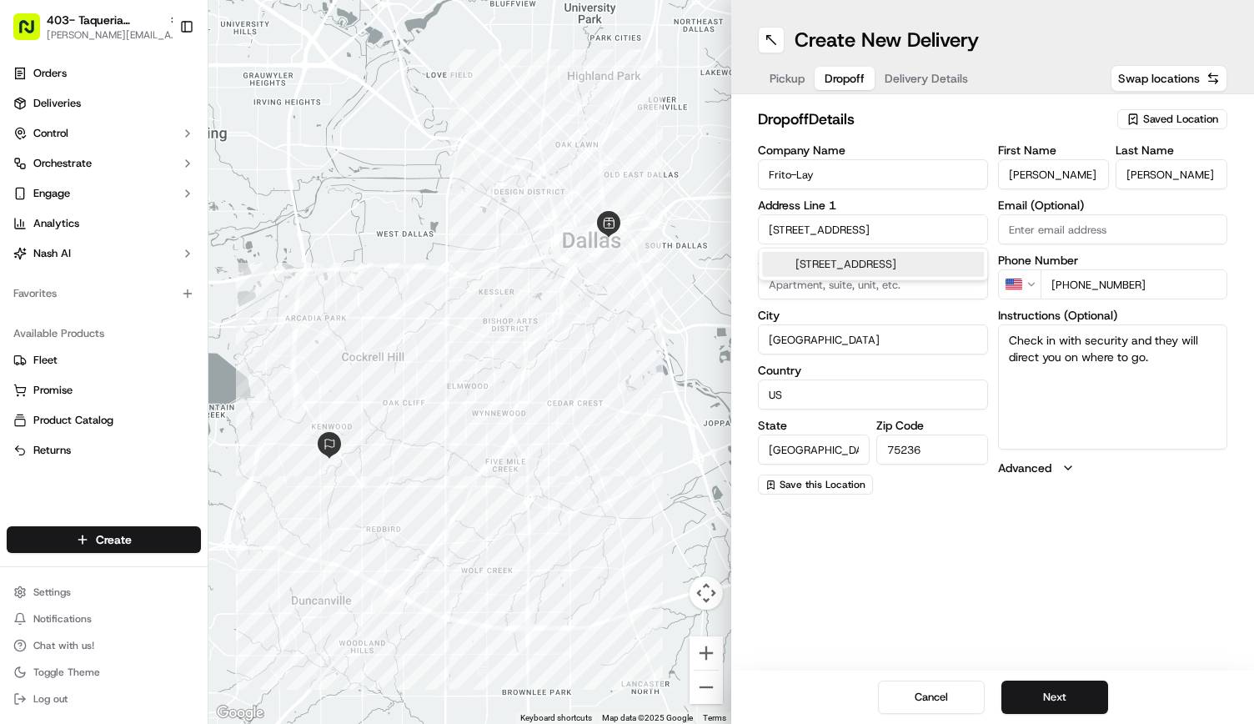
type input "[STREET_ADDRESS]"
type input "[GEOGRAPHIC_DATA]"
type input "75247"
type input "[STREET_ADDRESS]"
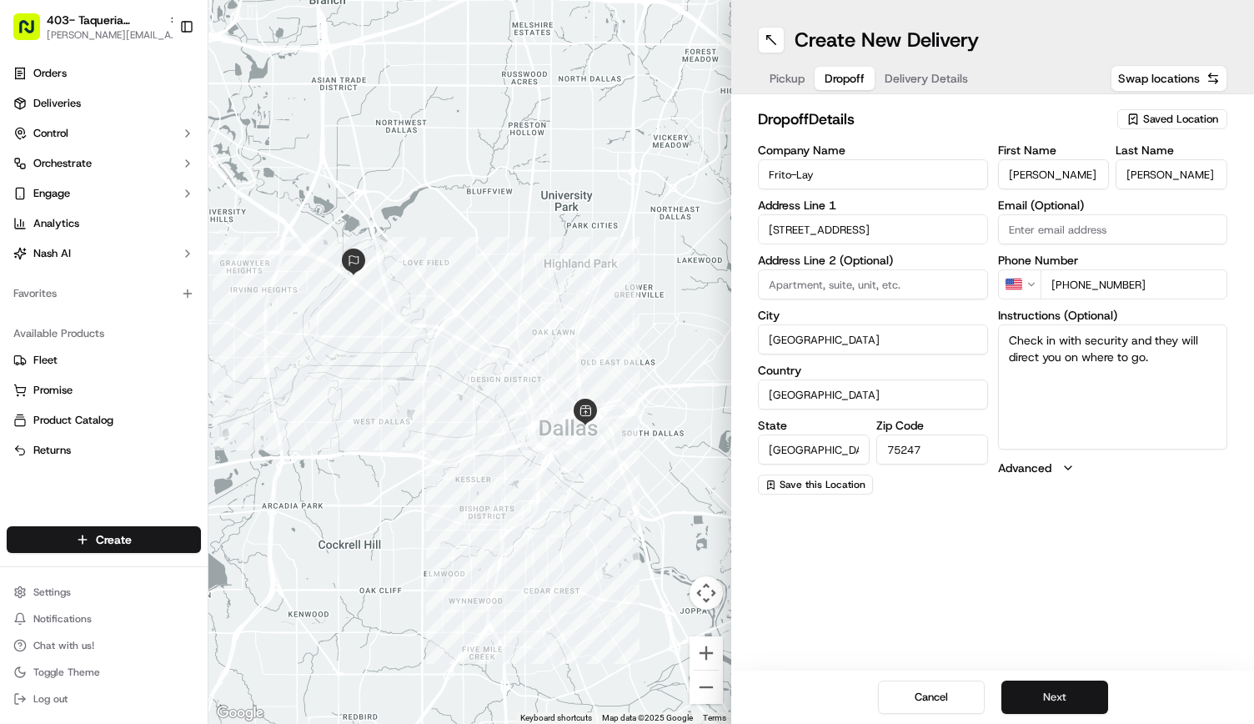
click at [1057, 689] on button "Next" at bounding box center [1055, 696] width 107 height 33
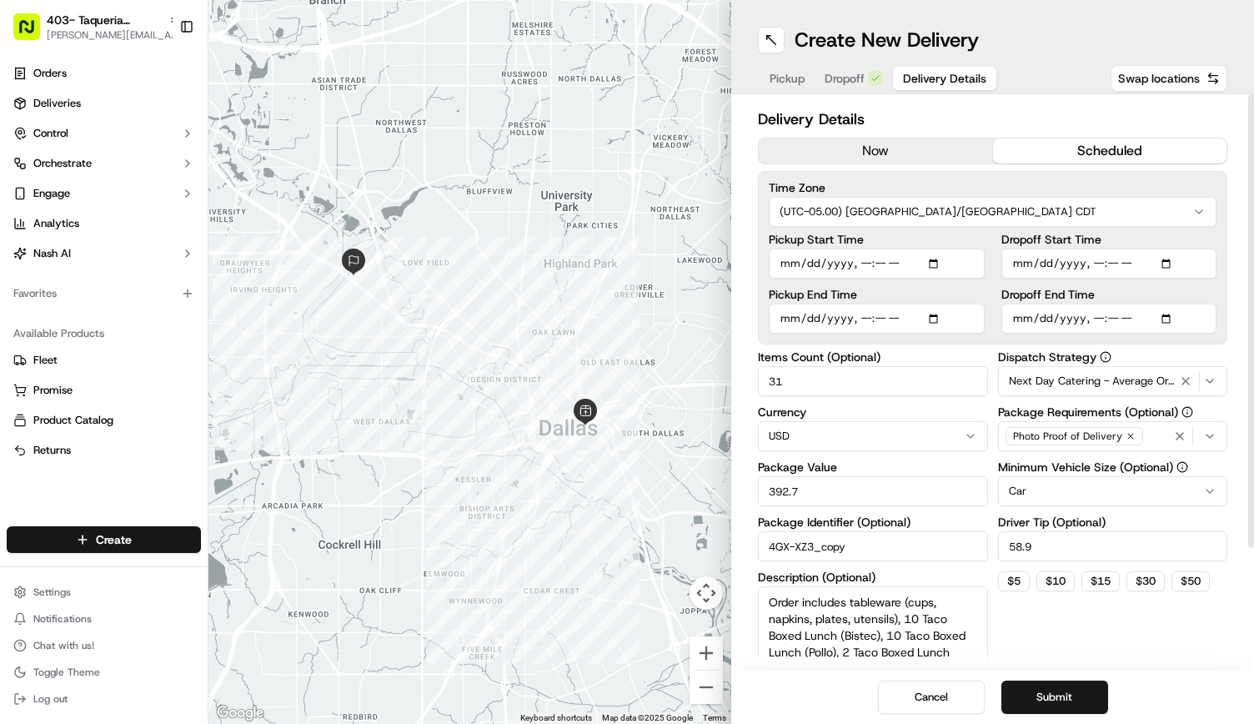
click at [879, 264] on input "Pickup Start Time" at bounding box center [877, 264] width 216 height 30
type input "[DATE]T11:15"
click at [1056, 695] on button "Submit" at bounding box center [1055, 696] width 107 height 33
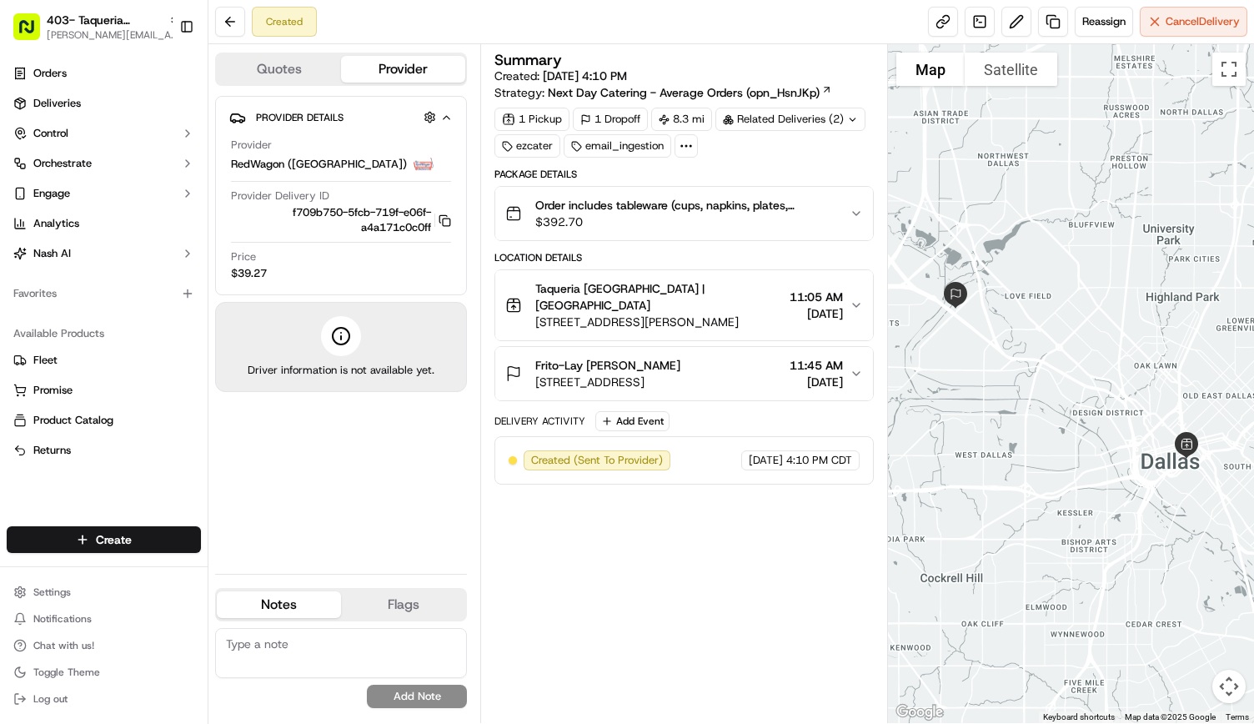
click at [797, 720] on div "Summary Created: [DATE] 4:10 PM Strategy: Next Day Catering - Average Orders (o…" at bounding box center [684, 383] width 408 height 679
